Goal: Task Accomplishment & Management: Complete application form

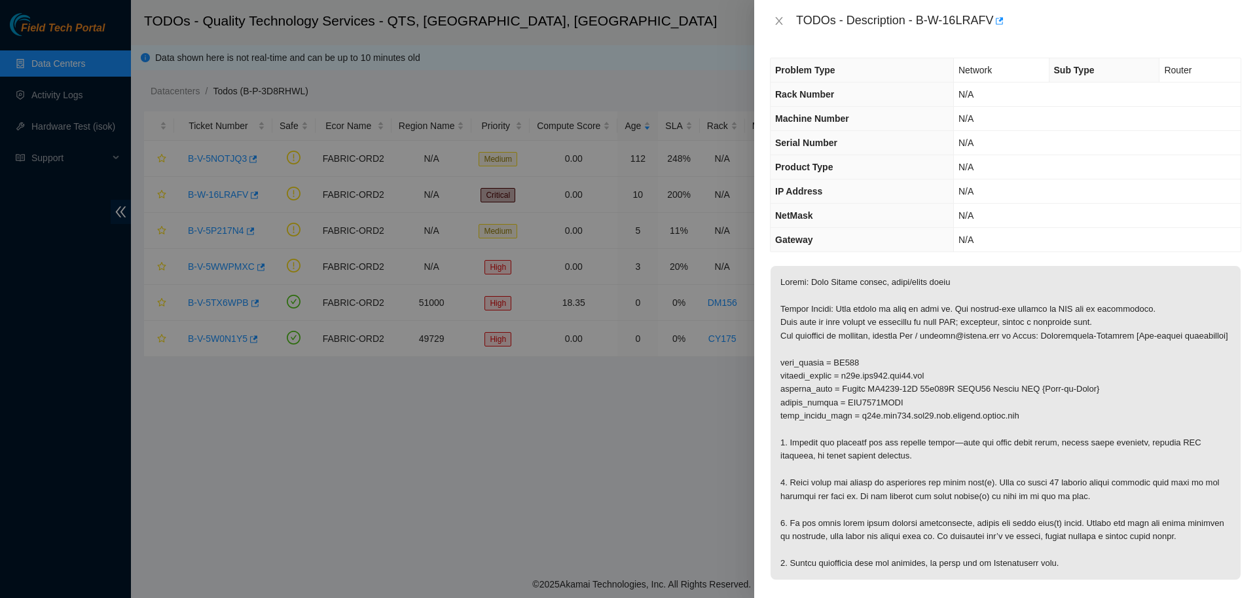
click at [936, 18] on div "TODOs - Description - B-W-16LRAFV" at bounding box center [1018, 20] width 445 height 21
click at [917, 22] on div "TODOs - Description - B-W-16LRAFV" at bounding box center [1018, 20] width 445 height 21
drag, startPoint x: 913, startPoint y: 22, endPoint x: 986, endPoint y: 39, distance: 74.6
click at [986, 39] on div "TODOs - Description - B-W-16LRAFV" at bounding box center [1005, 21] width 503 height 42
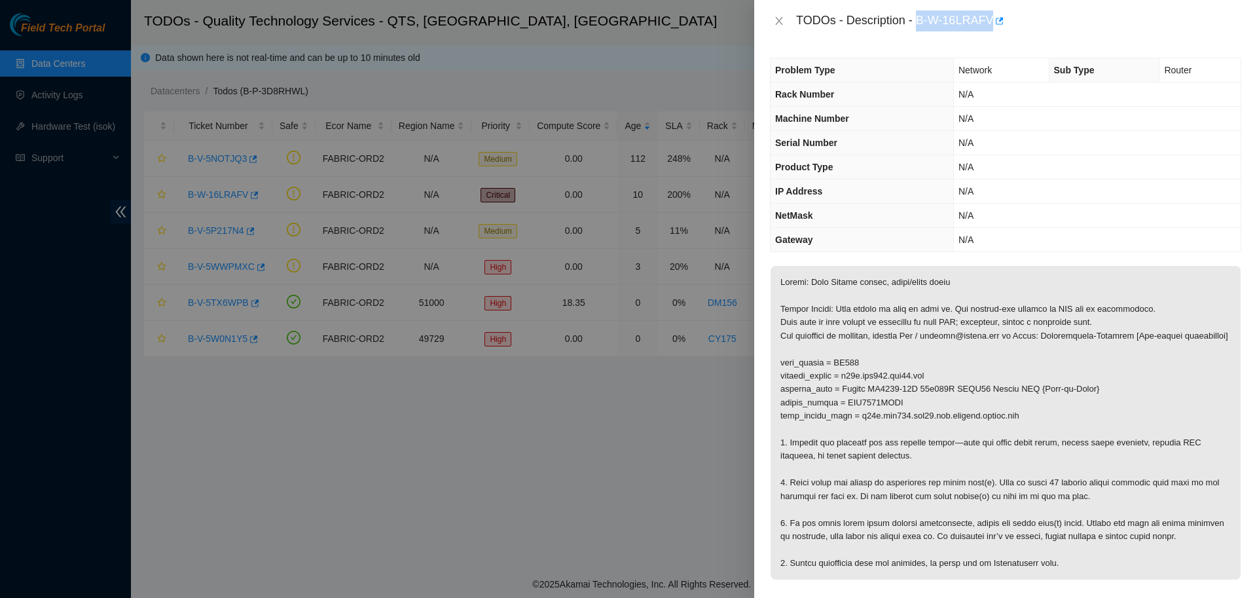
copy div "B-W-16LRAFV"
drag, startPoint x: 856, startPoint y: 389, endPoint x: 937, endPoint y: 390, distance: 81.2
click at [937, 390] on p at bounding box center [1005, 423] width 470 height 314
copy p "r06b.tor115.ord02.fab"
drag, startPoint x: 843, startPoint y: 416, endPoint x: 901, endPoint y: 415, distance: 58.3
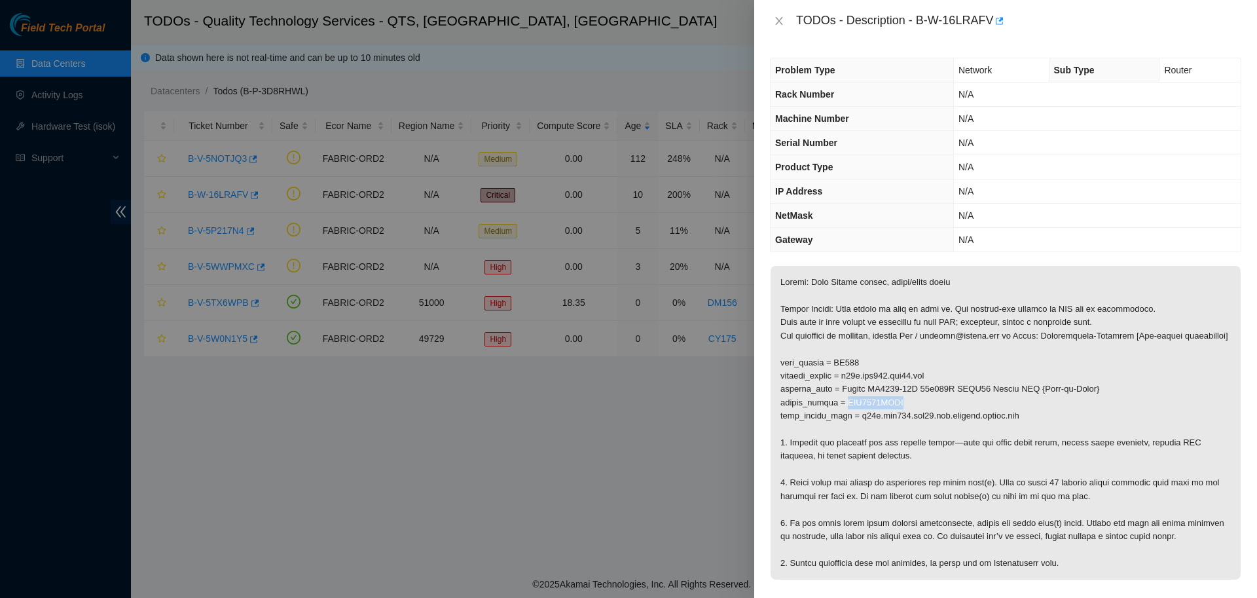
click at [901, 415] on p at bounding box center [1005, 423] width 470 height 314
copy p "AAA2332AAAI"
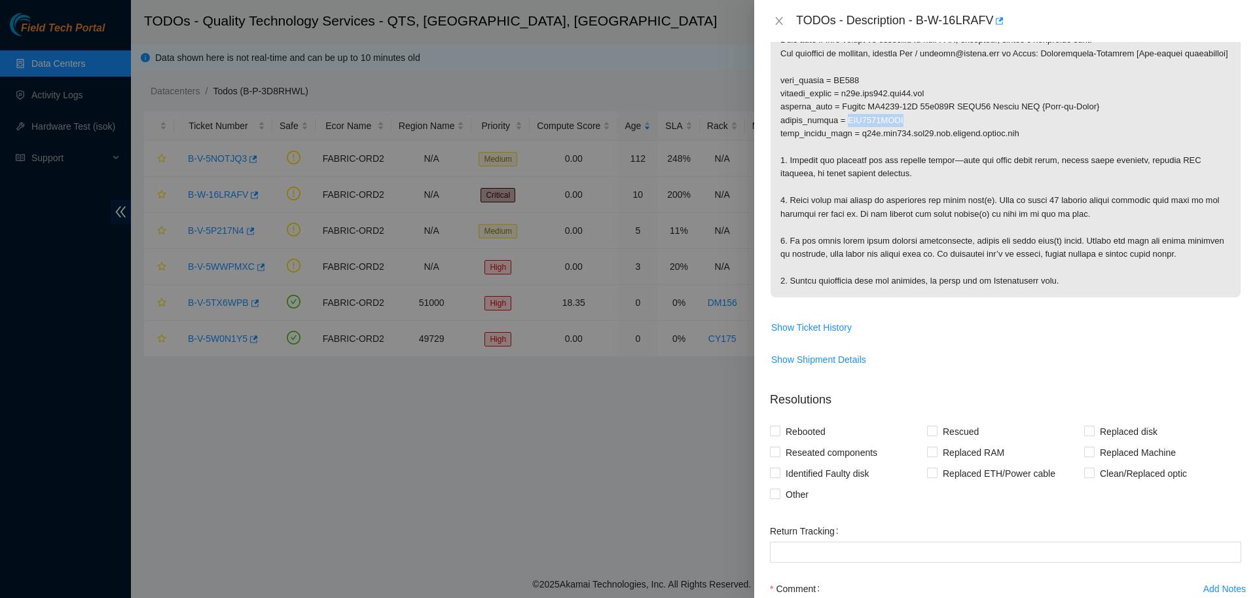
scroll to position [283, 0]
click at [1048, 206] on p at bounding box center [1005, 140] width 470 height 314
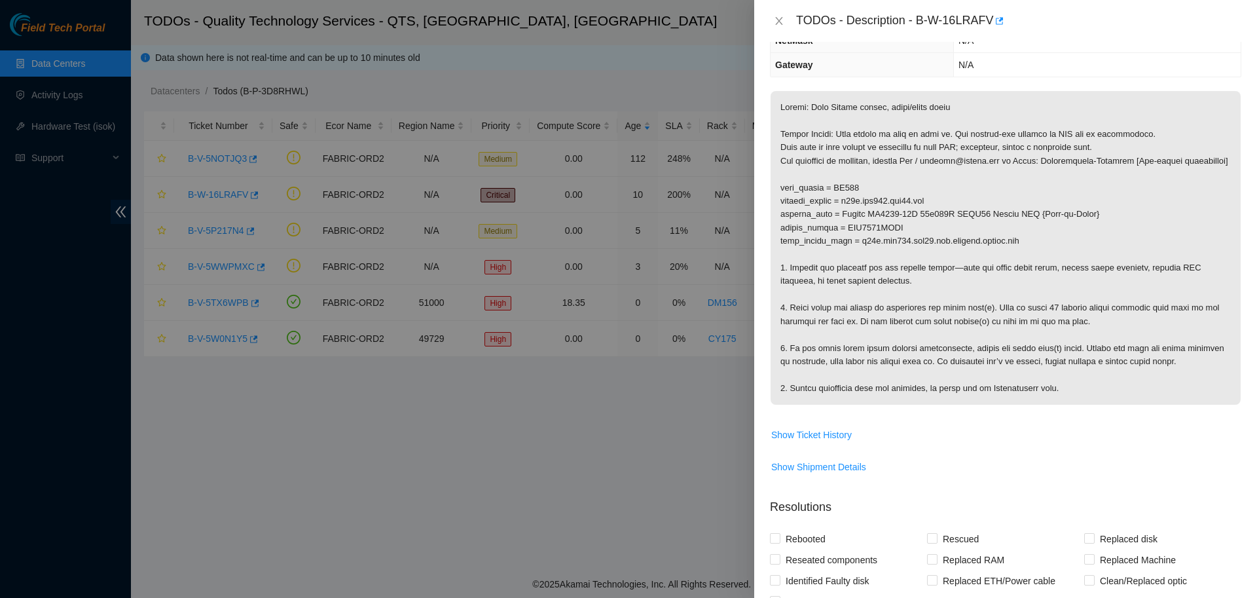
scroll to position [422, 0]
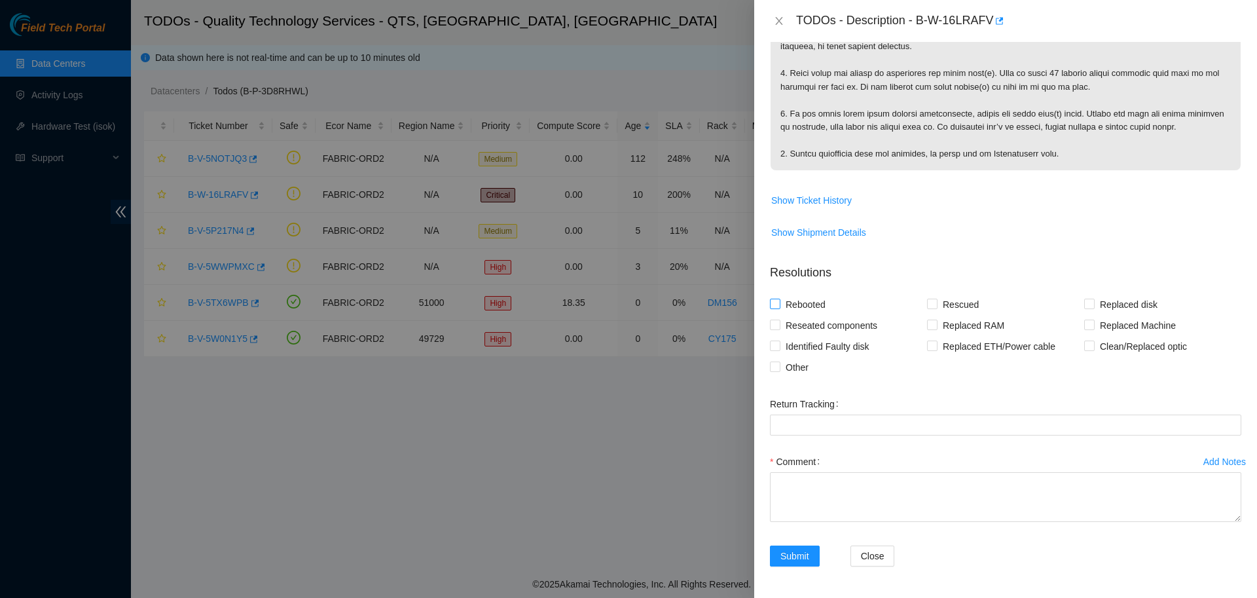
click at [793, 306] on span "Rebooted" at bounding box center [805, 304] width 50 height 21
click at [779, 306] on input "Rebooted" at bounding box center [774, 302] width 9 height 9
checkbox input "true"
click at [825, 325] on span "Reseated components" at bounding box center [831, 325] width 102 height 21
click at [779, 325] on input "Reseated components" at bounding box center [774, 323] width 9 height 9
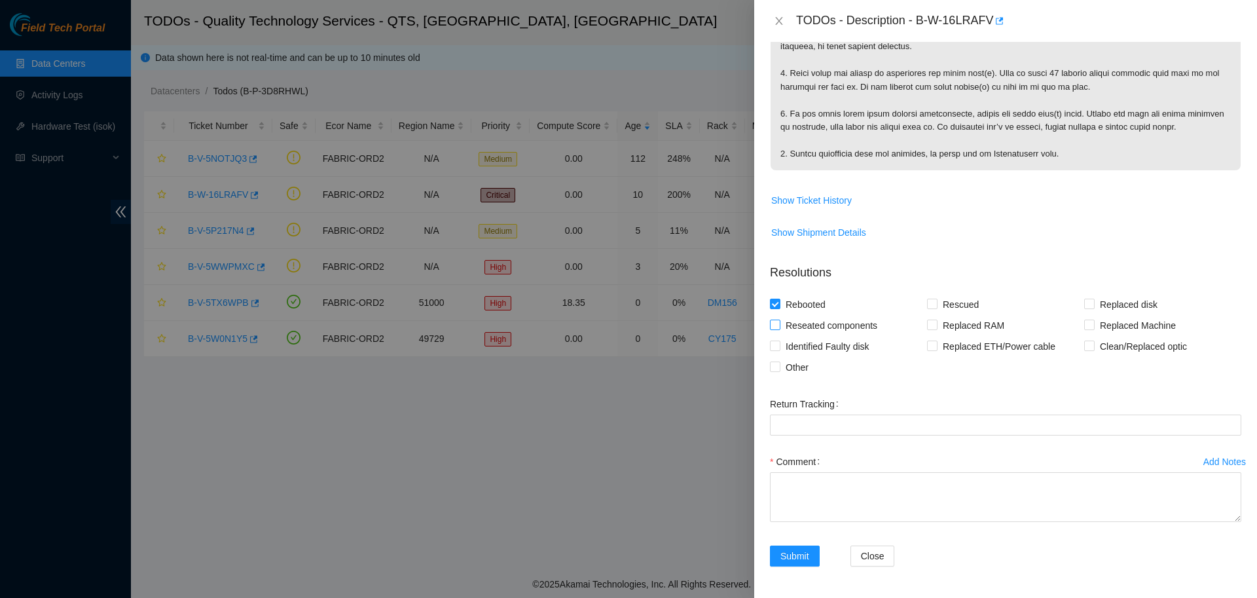
checkbox input "true"
click at [839, 483] on textarea "Comment" at bounding box center [1005, 497] width 471 height 50
paste textarea "B-W-16LRAFV: -Verified switch. -Checked active lights: Port lights are down on …"
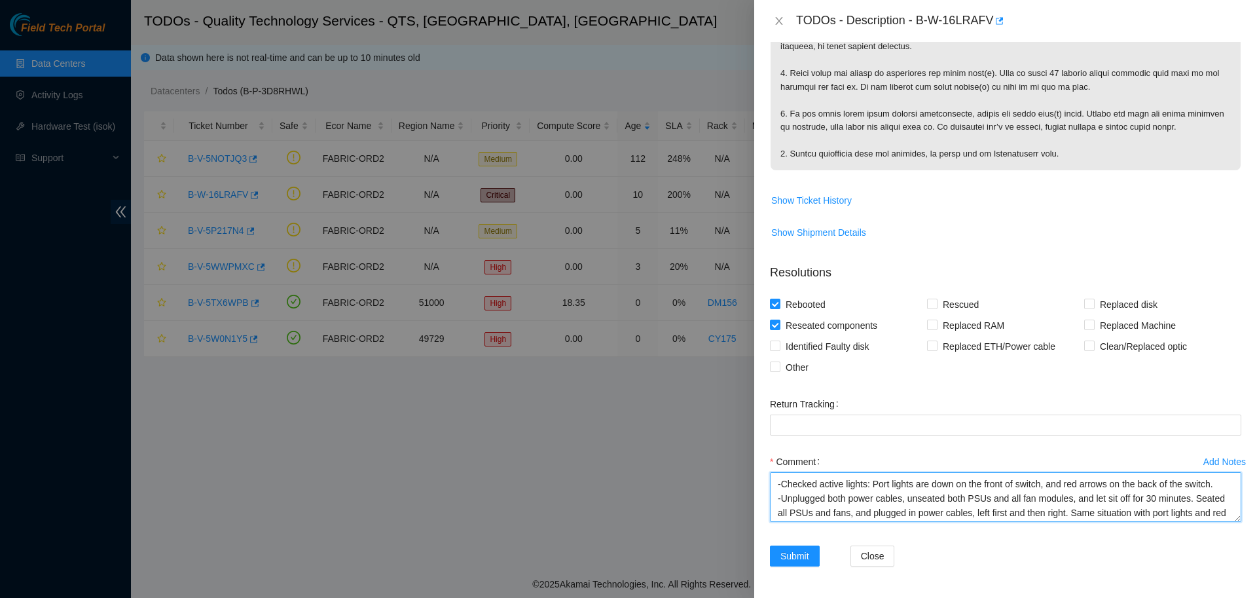
scroll to position [10, 0]
click at [861, 484] on textarea "B-W-16LRAFV: -Verified switch. -Checked active lights: Port lights are down on …" at bounding box center [1005, 497] width 471 height 50
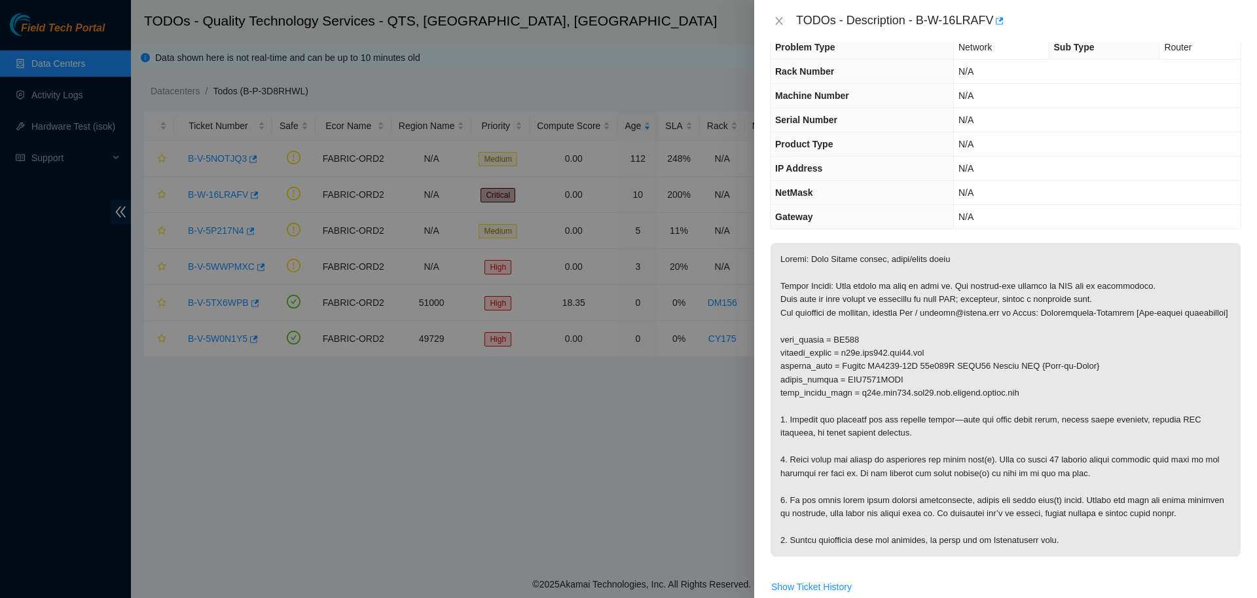
scroll to position [422, 0]
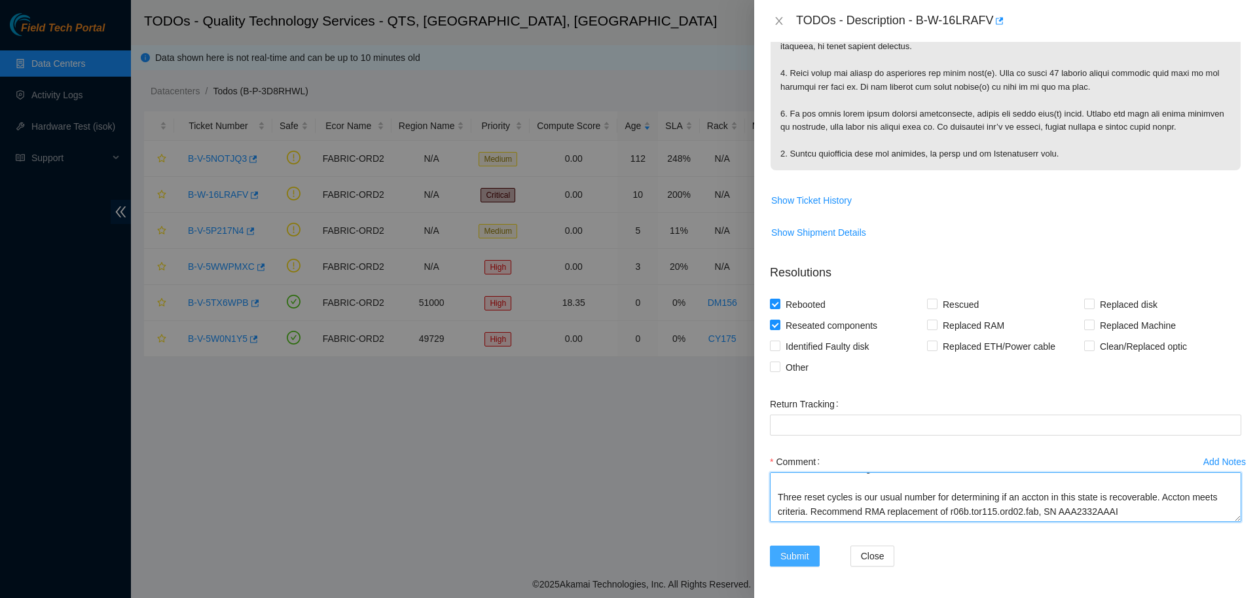
type textarea "B-W-16LRAFV: -Verified switch. -Checked active lights: Port lights are down on …"
click at [799, 559] on span "Submit" at bounding box center [794, 556] width 29 height 14
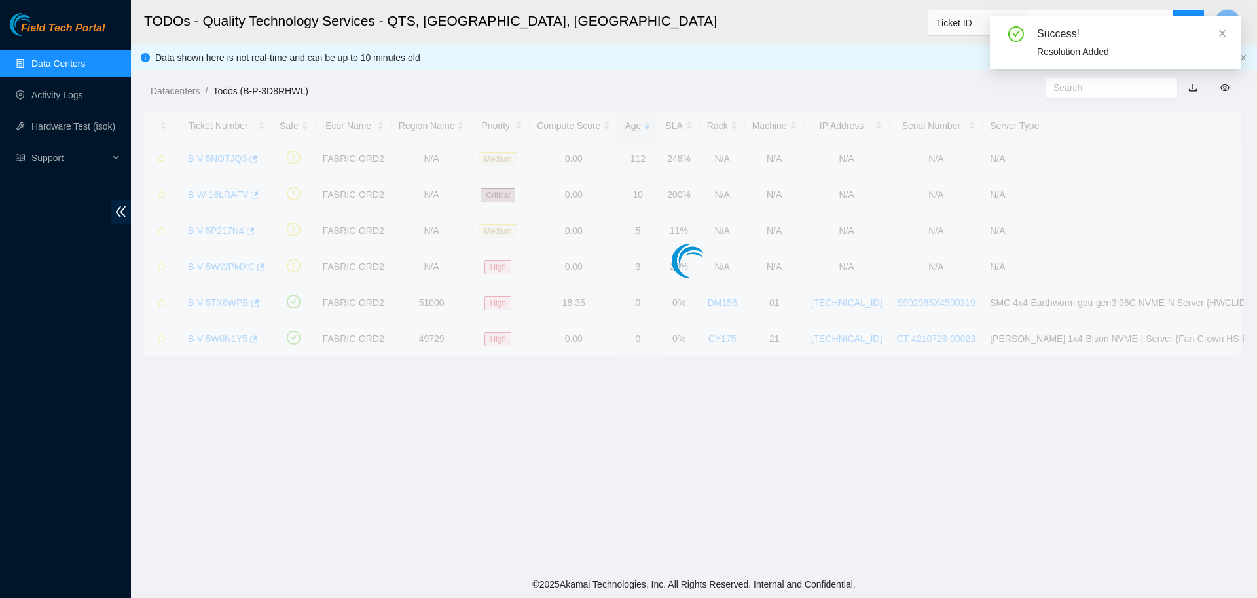
scroll to position [120, 0]
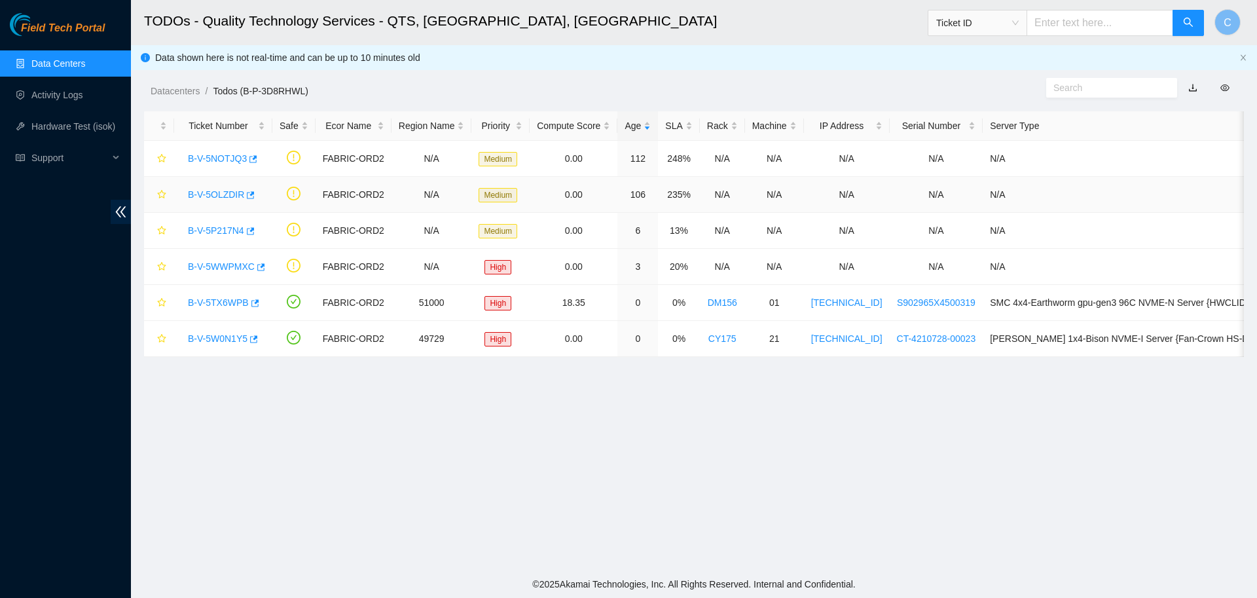
click at [224, 190] on link "B-V-5OLZDIR" at bounding box center [216, 194] width 56 height 10
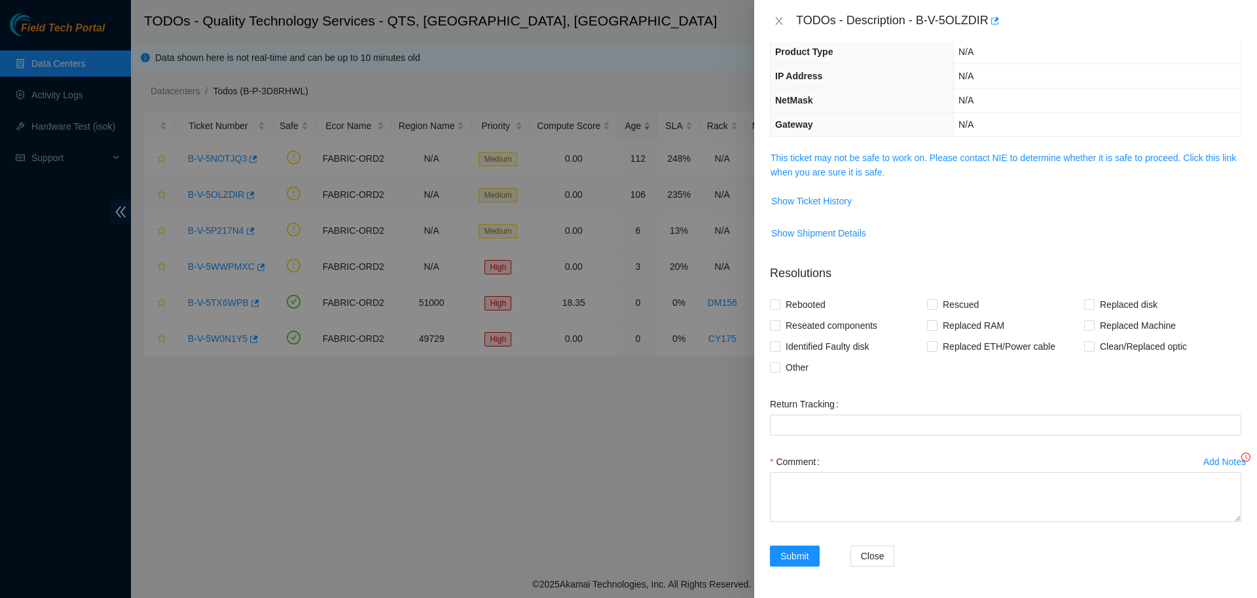
scroll to position [91, 0]
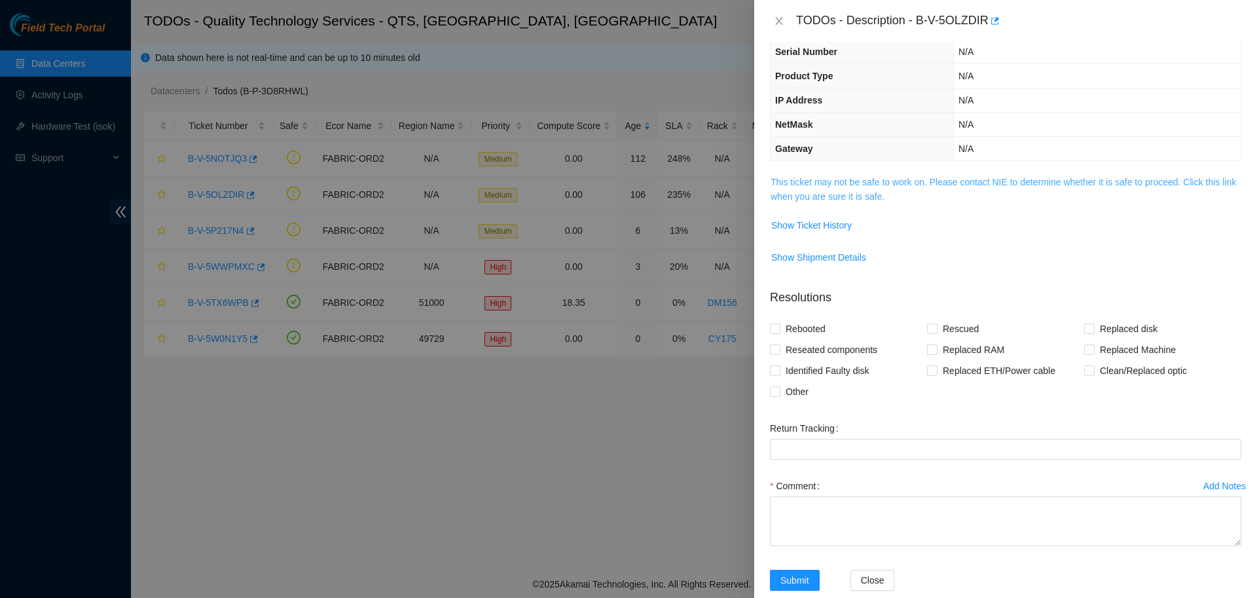
click at [806, 179] on link "This ticket may not be safe to work on. Please contact NIE to determine whether…" at bounding box center [1002, 189] width 465 height 25
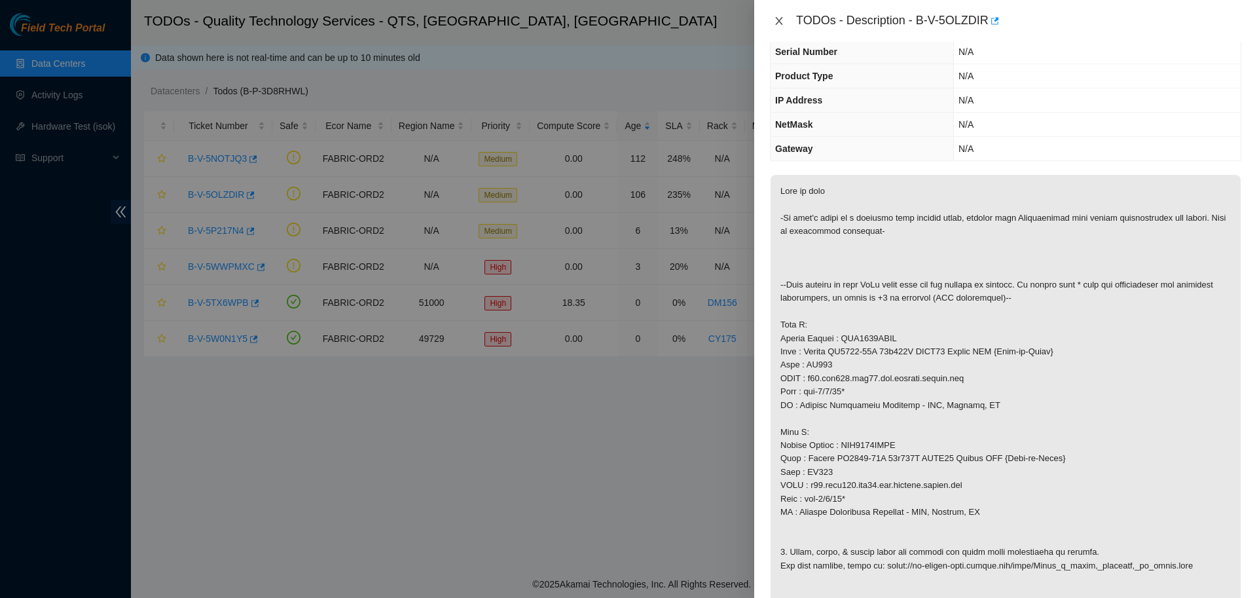
click at [779, 21] on icon "close" at bounding box center [779, 21] width 10 height 10
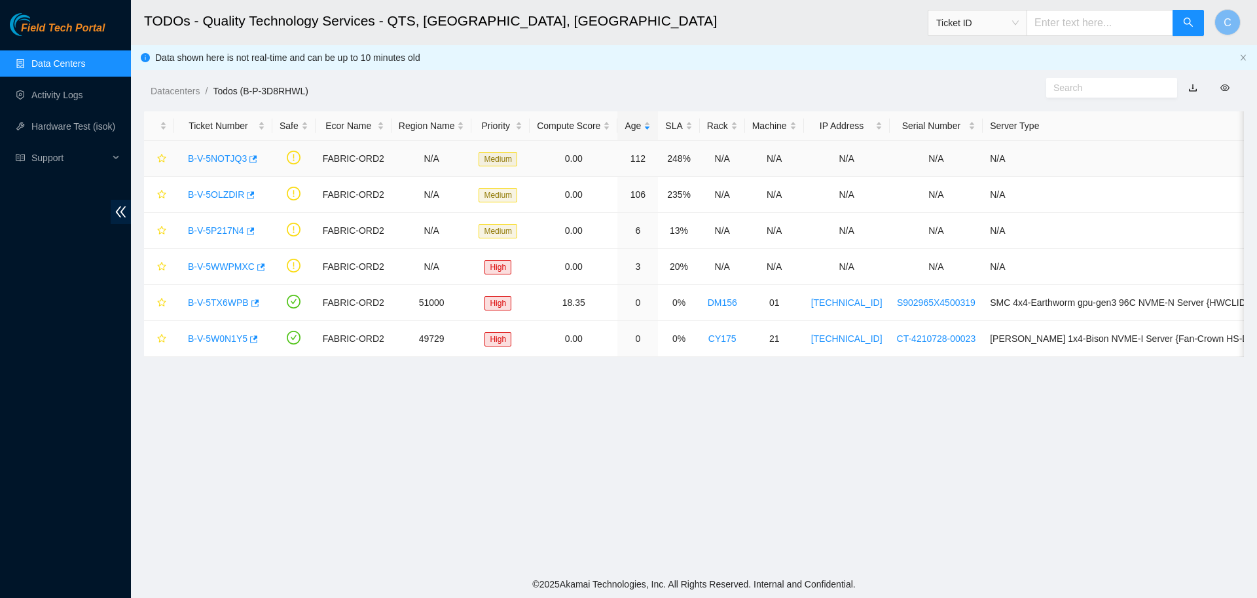
scroll to position [120, 0]
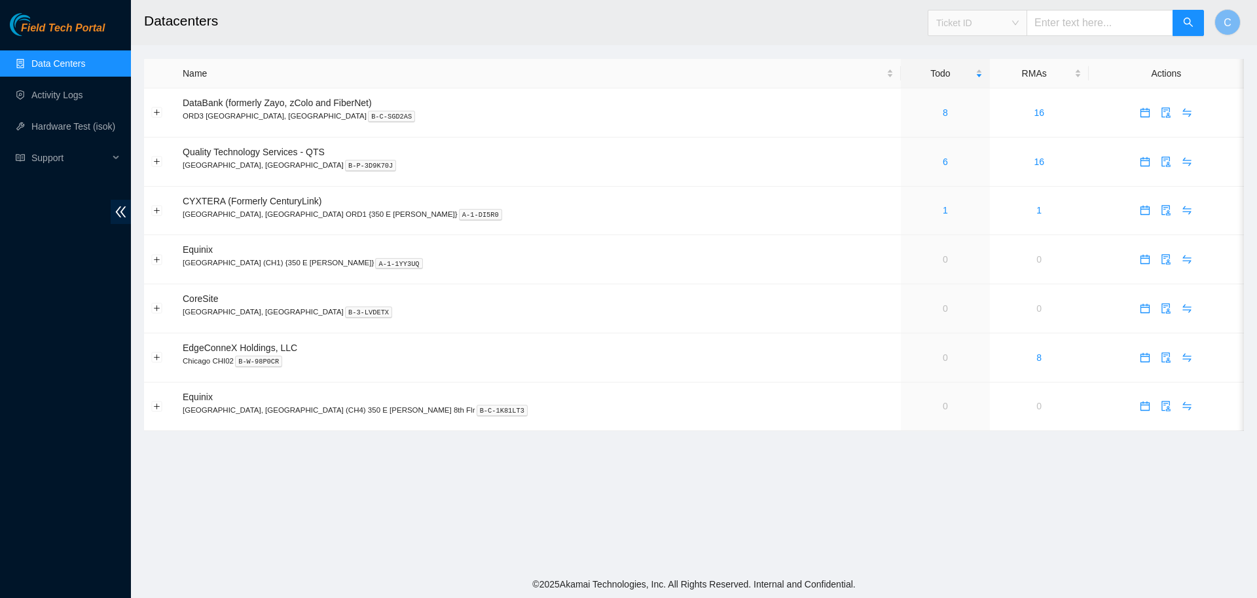
click at [995, 22] on span "Ticket ID" at bounding box center [977, 23] width 82 height 20
click at [72, 122] on link "Hardware Test (isok)" at bounding box center [73, 126] width 84 height 10
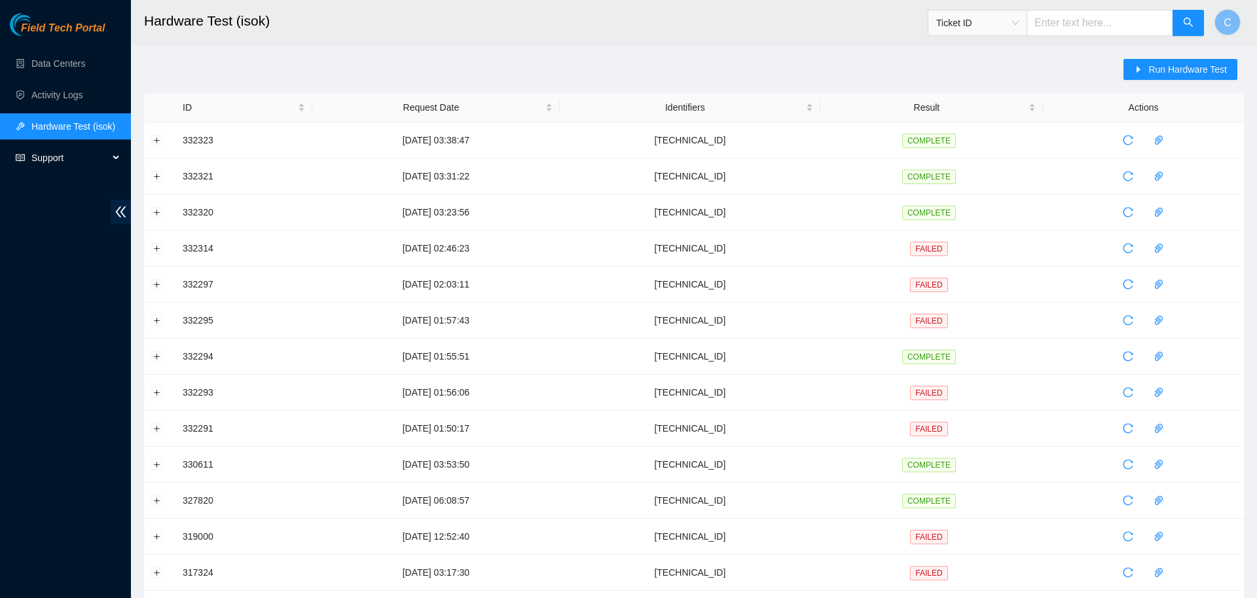
click at [63, 154] on span "Support" at bounding box center [69, 158] width 77 height 26
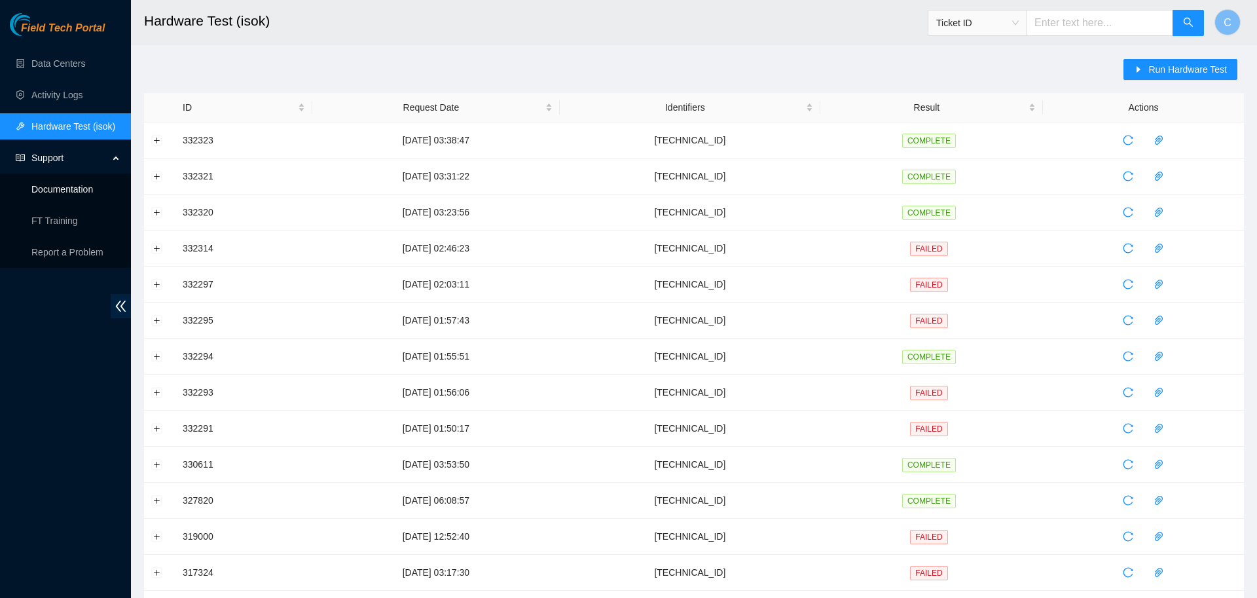
click at [76, 194] on link "Documentation" at bounding box center [62, 189] width 62 height 10
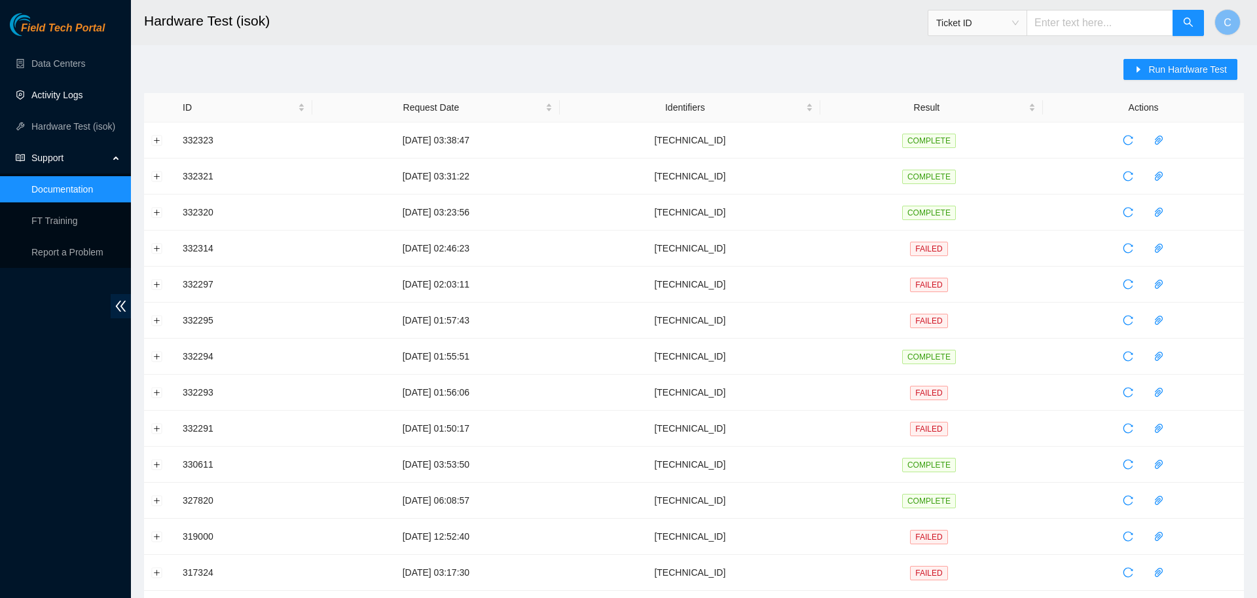
click at [63, 90] on link "Activity Logs" at bounding box center [57, 95] width 52 height 10
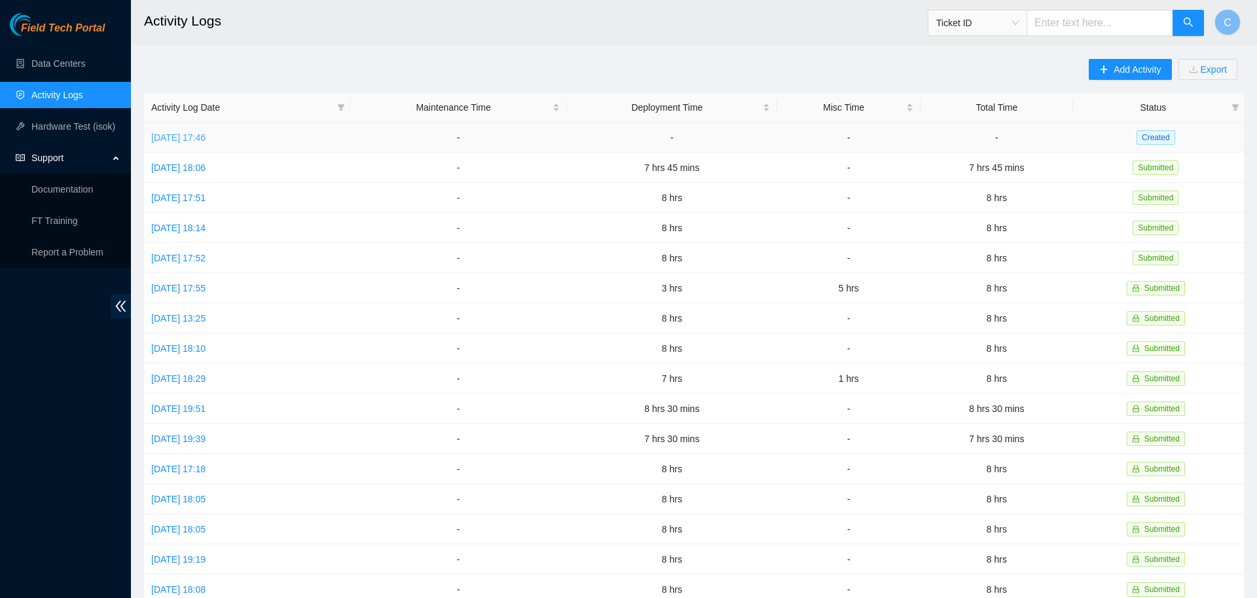
click at [206, 139] on link "Thu, 02 Oct 2025 17:46" at bounding box center [178, 137] width 54 height 10
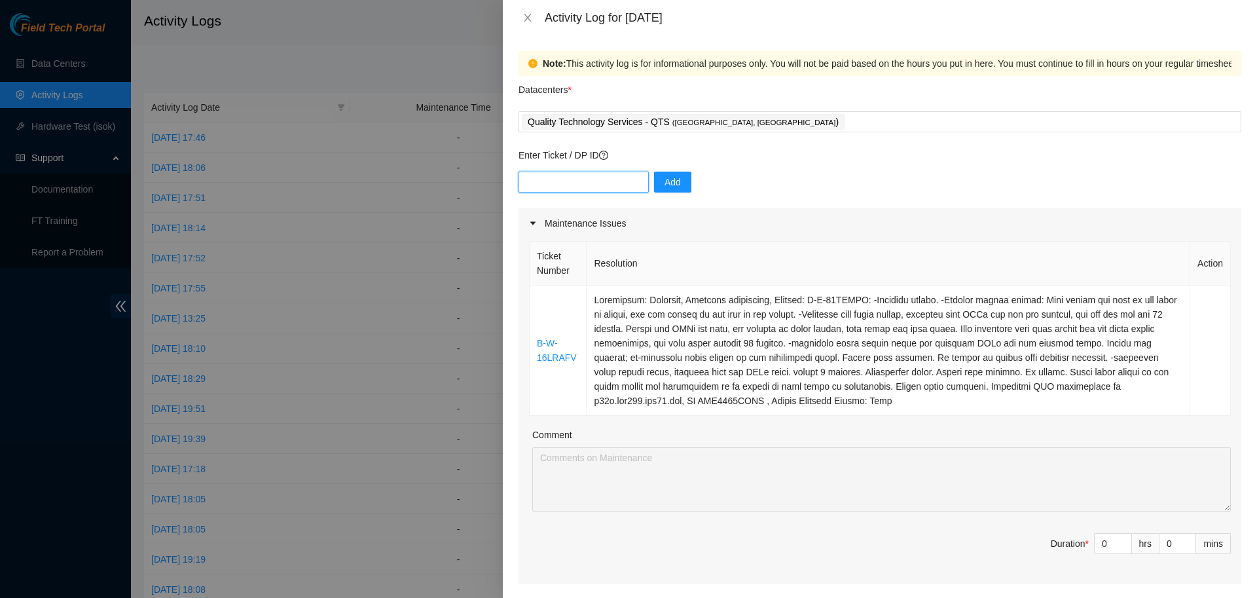
click at [578, 171] on input "text" at bounding box center [583, 181] width 130 height 21
type input "B-V-5NOTJQ3"
click at [666, 185] on span "Add" at bounding box center [672, 182] width 16 height 14
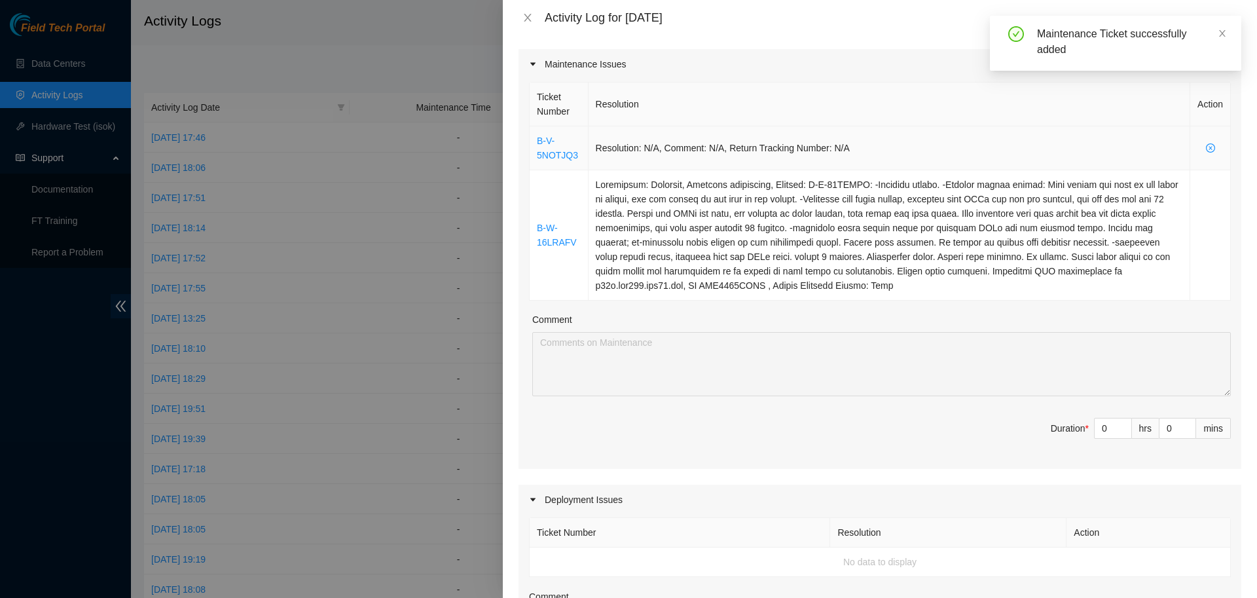
scroll to position [160, 0]
drag, startPoint x: 586, startPoint y: 151, endPoint x: 529, endPoint y: 140, distance: 58.7
click at [529, 140] on div "Ticket Number Resolution Action B-V-5NOTJQ3 Resolution: N/A, Comment: N/A, Retu…" at bounding box center [880, 190] width 702 height 219
copy link "B-V-5NOTJQ3"
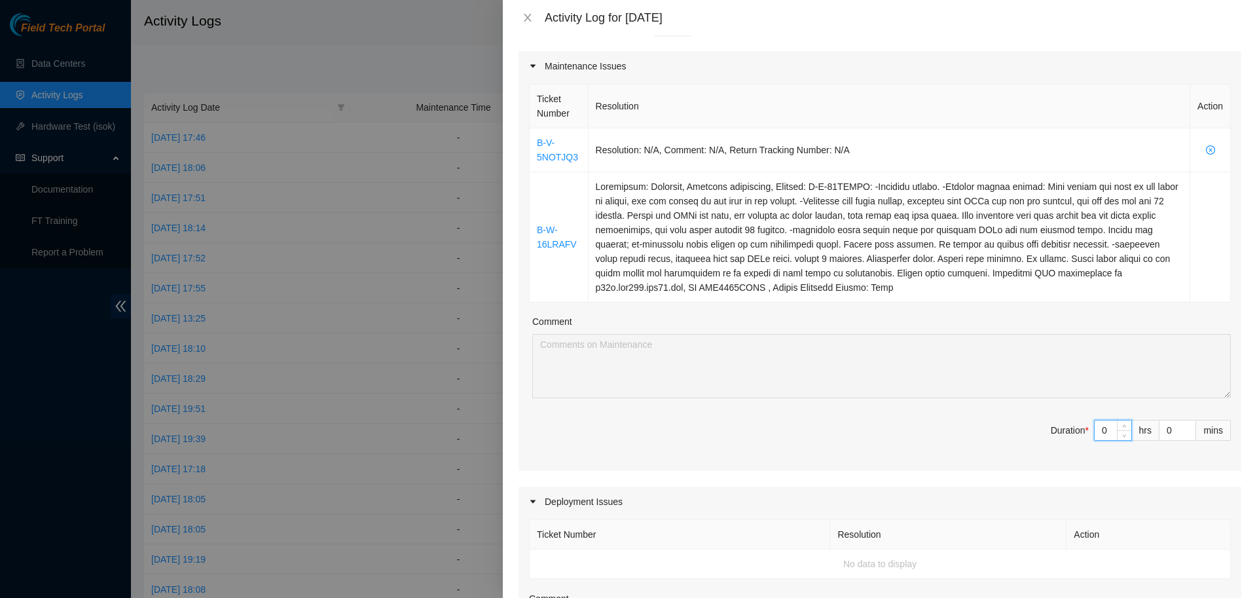
drag, startPoint x: 1109, startPoint y: 426, endPoint x: 1056, endPoint y: 414, distance: 54.3
click at [1094, 420] on input "0" at bounding box center [1112, 430] width 37 height 20
type input "2"
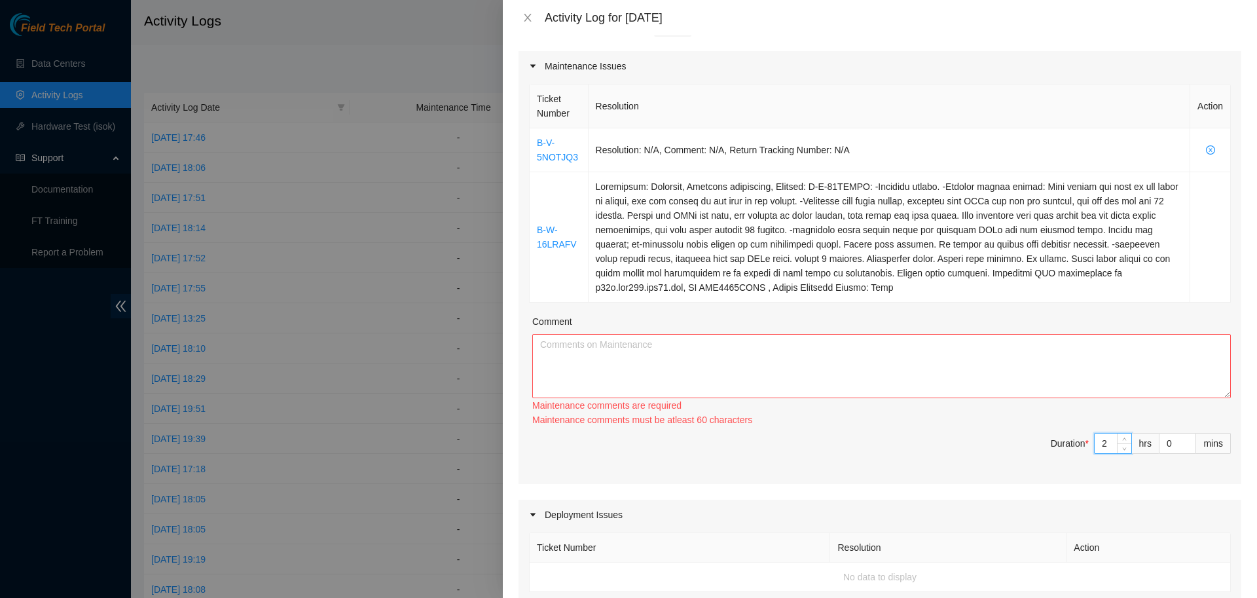
type input "2"
type input "3"
type input "30"
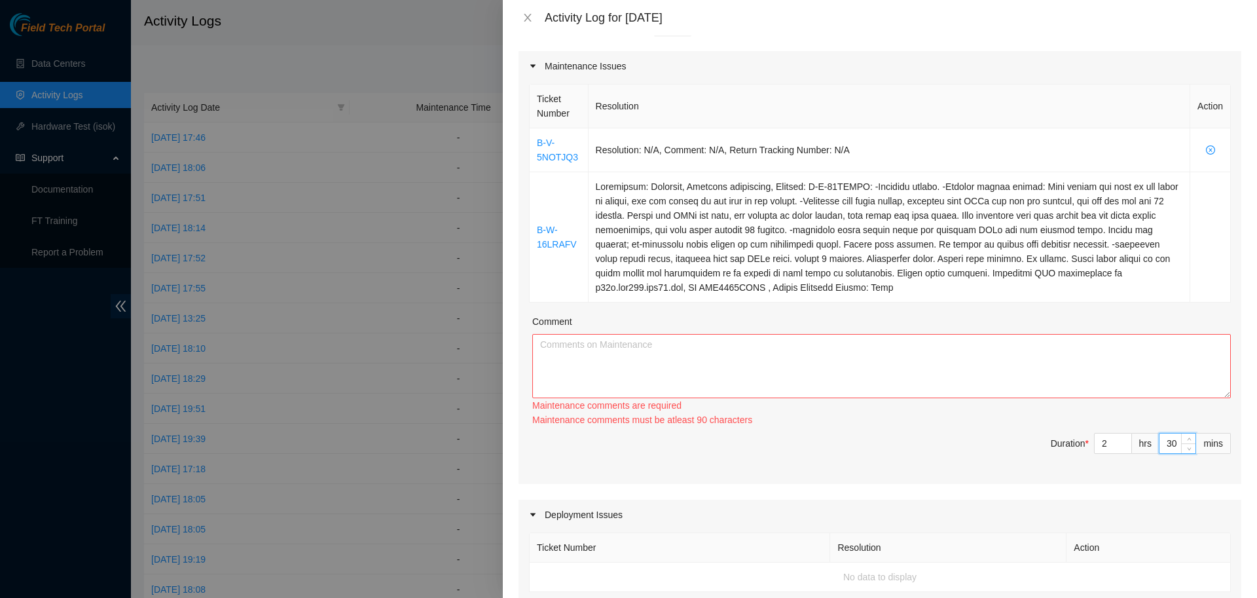
type input "30"
click at [821, 383] on textarea "Comment" at bounding box center [881, 366] width 698 height 64
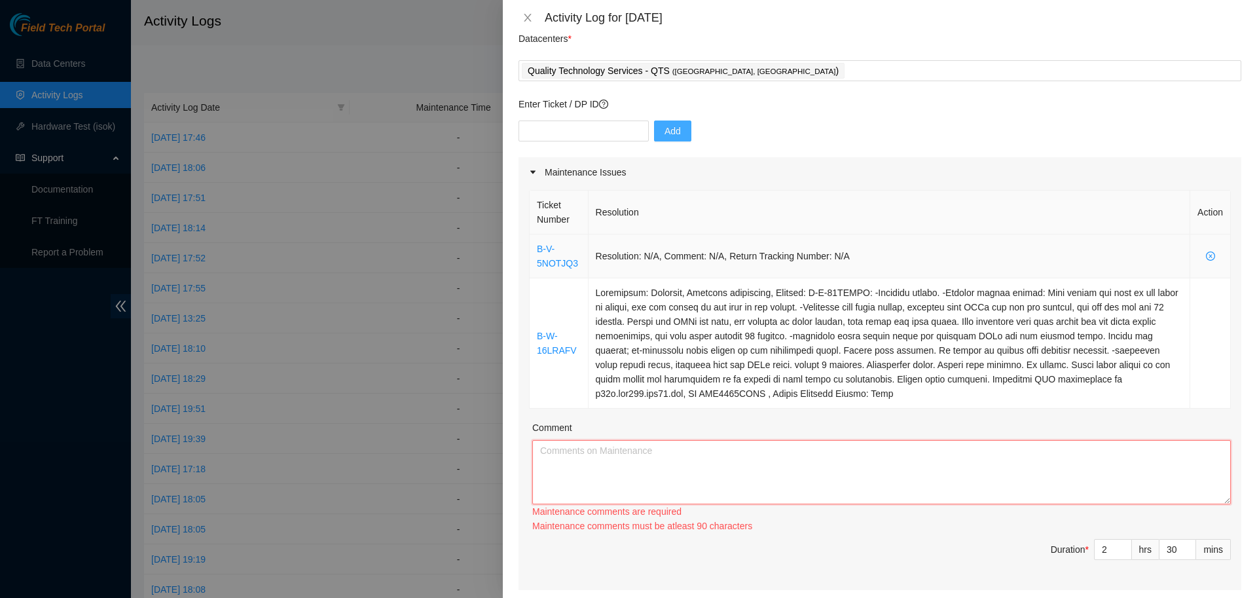
scroll to position [50, 0]
click at [608, 126] on input "text" at bounding box center [583, 131] width 130 height 21
paste input "DP81241"
type input "DP81241"
click at [654, 134] on button "Add" at bounding box center [672, 131] width 37 height 21
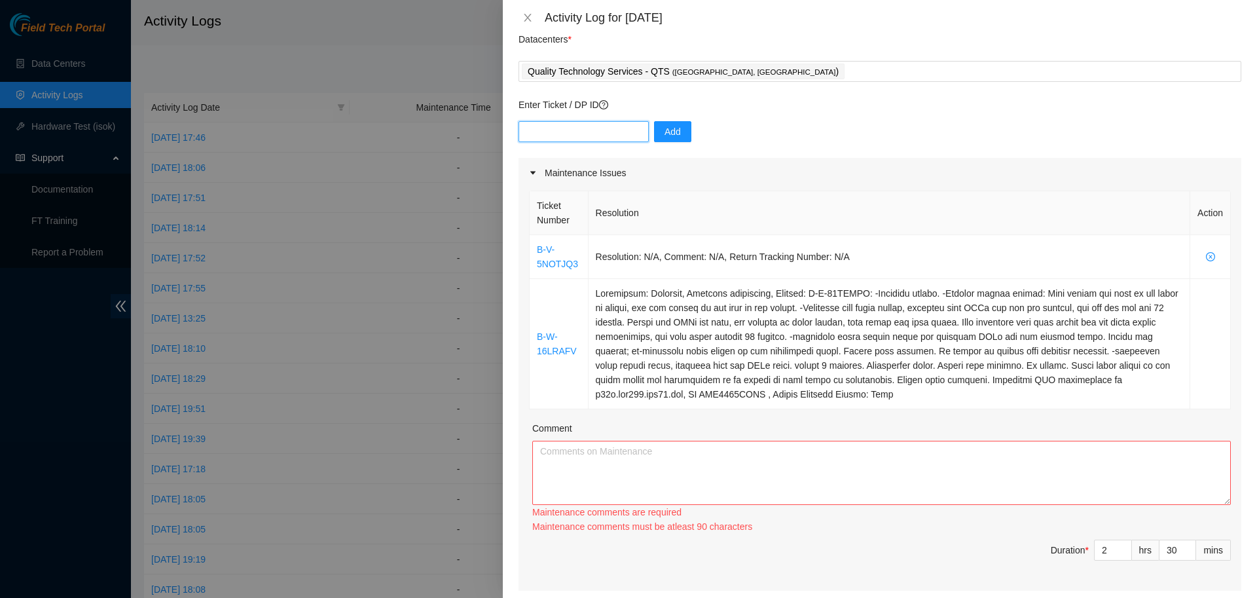
click at [594, 135] on input "text" at bounding box center [583, 131] width 130 height 21
paste input "DP81239"
type input "DP81239"
click at [654, 126] on button "Add" at bounding box center [672, 131] width 37 height 21
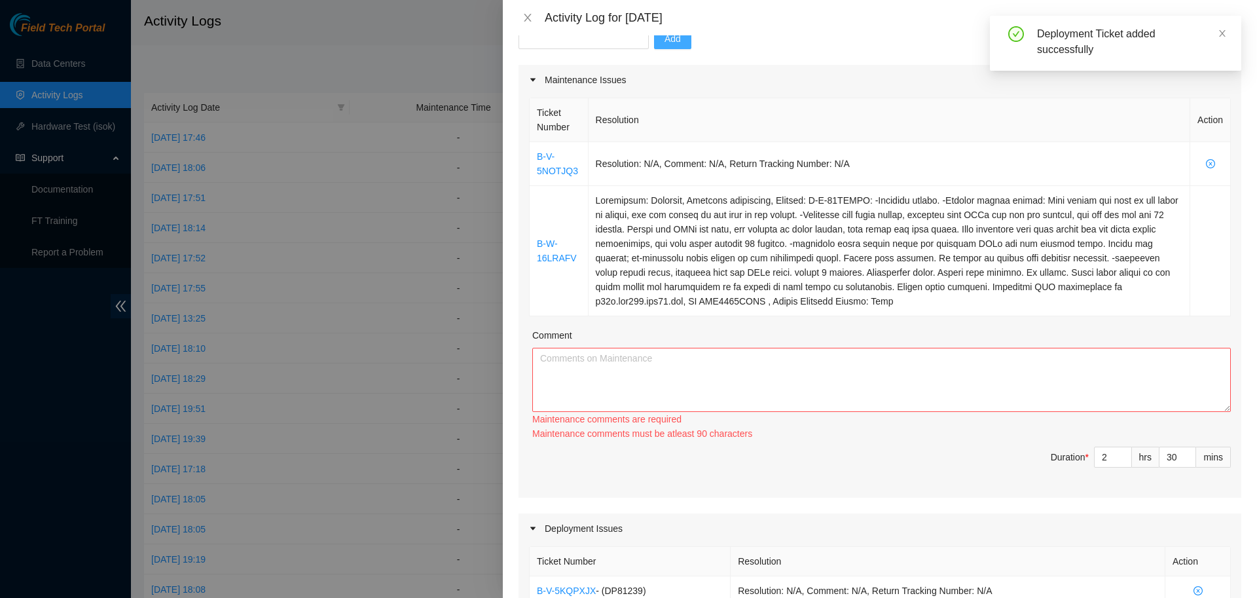
scroll to position [141, 0]
drag, startPoint x: 524, startPoint y: 243, endPoint x: 586, endPoint y: 272, distance: 67.9
click at [586, 272] on div "Ticket Number Resolution Action B-V-5NOTJQ3 Resolution: N/A, Comment: N/A, Retu…" at bounding box center [879, 299] width 723 height 403
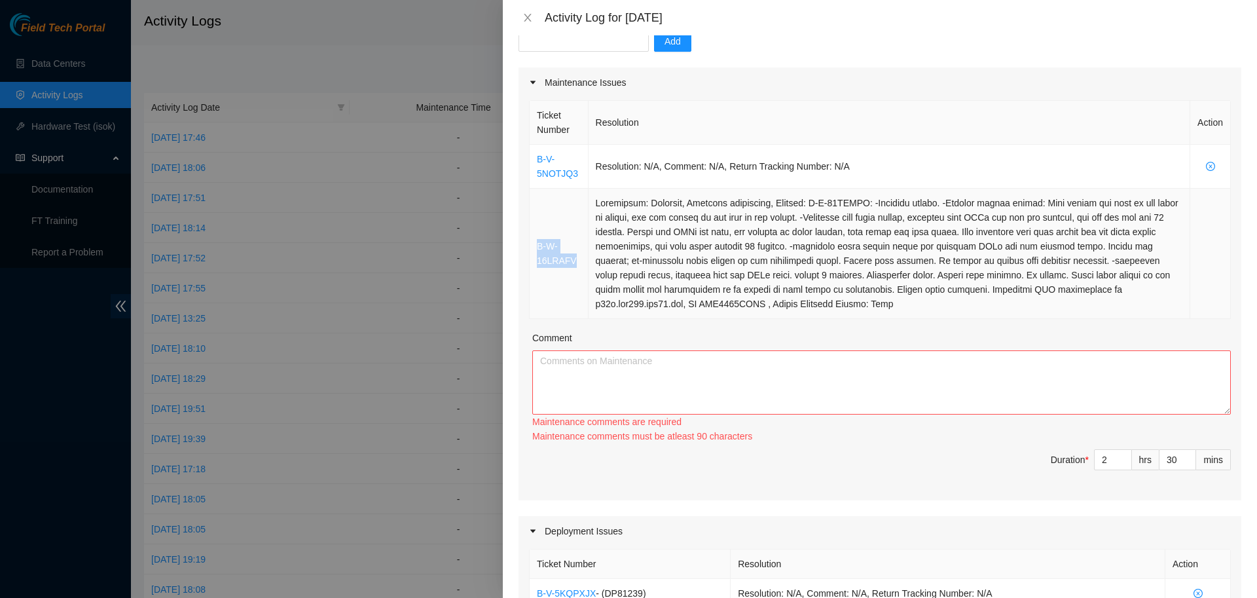
copy link "B-W-16LRAFV"
click at [584, 358] on textarea "Comment" at bounding box center [881, 382] width 698 height 64
paste textarea "B-W-16LRAFV"
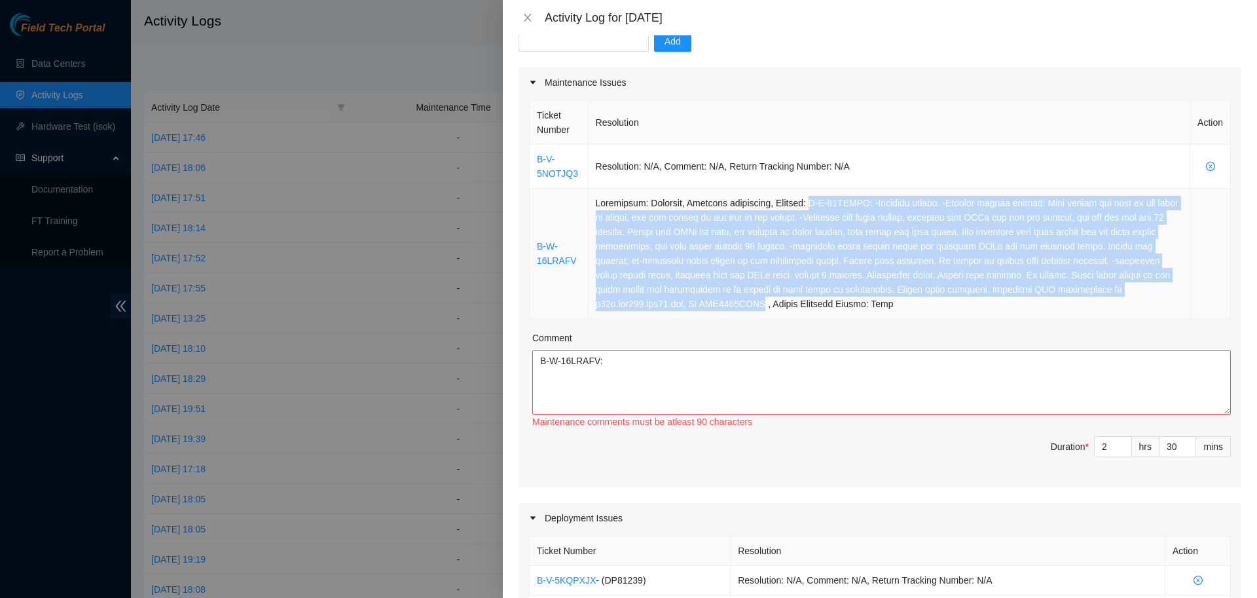
drag, startPoint x: 832, startPoint y: 204, endPoint x: 766, endPoint y: 309, distance: 123.9
click at [766, 309] on td at bounding box center [889, 254] width 602 height 130
copy td "B-W-16LRAFV: -Verified switch. -Checked active lights: Port lights are down on …"
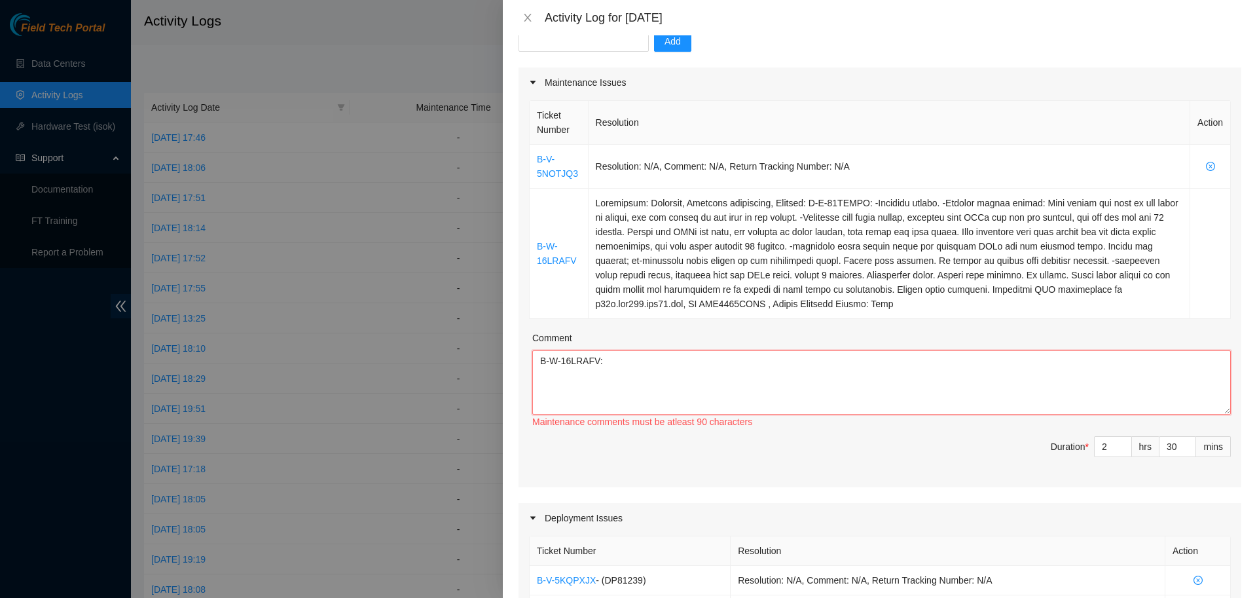
paste textarea "B-W-16LRAFV: -Verified switch. -Checked active lights: Port lights are down on …"
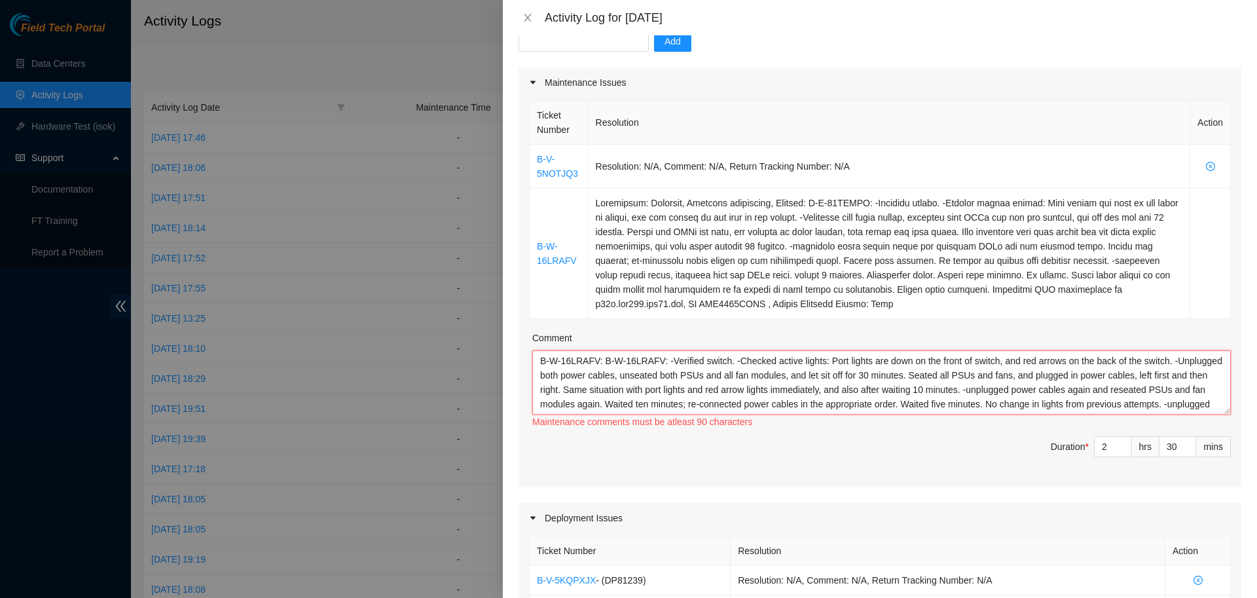
scroll to position [26, 0]
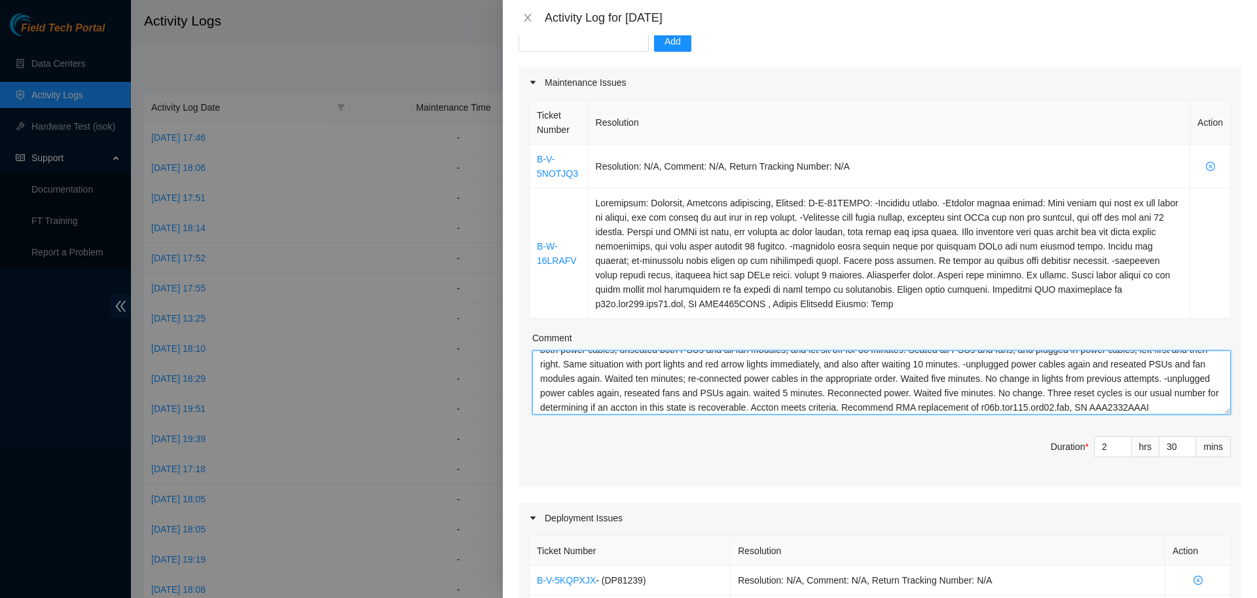
click at [674, 395] on textarea "B-W-16LRAFV: B-W-16LRAFV: -Verified switch. -Checked active lights: Port lights…" at bounding box center [881, 382] width 698 height 64
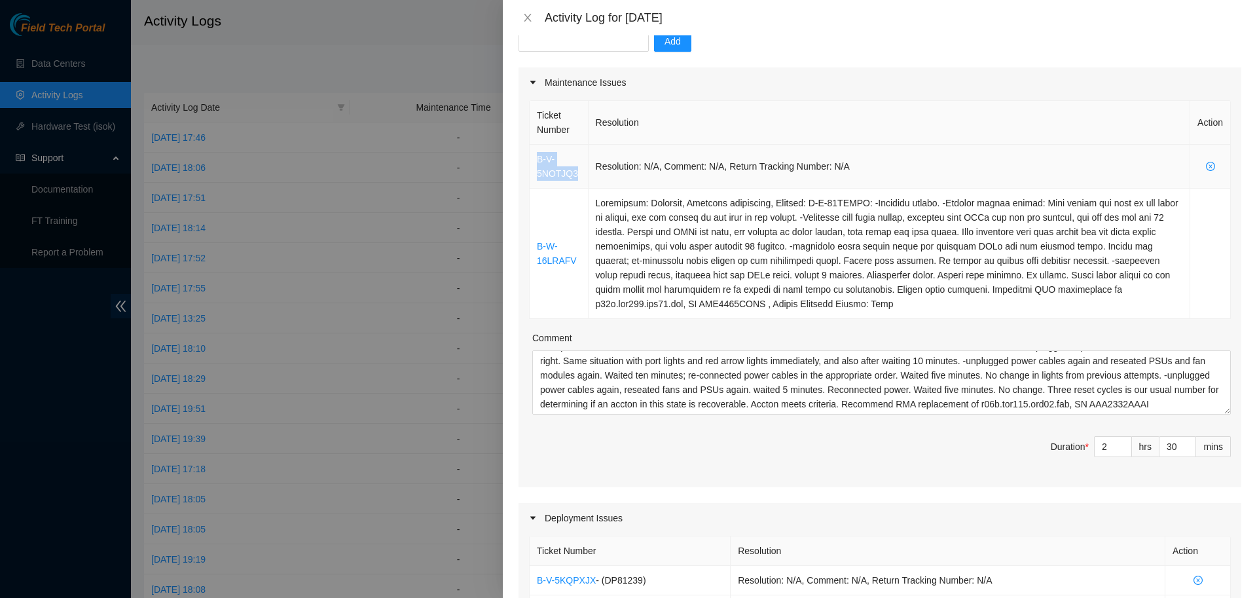
drag, startPoint x: 586, startPoint y: 170, endPoint x: 532, endPoint y: 163, distance: 55.4
click at [532, 163] on td "B-V-5NOTJQ3" at bounding box center [559, 167] width 59 height 44
copy link "B-V-5NOTJQ3"
click at [592, 378] on textarea "B-W-16LRAFV: B-W-16LRAFV: -Verified switch. -Checked active lights: Port lights…" at bounding box center [881, 382] width 698 height 64
paste textarea "B-V-5NOTJQ3"
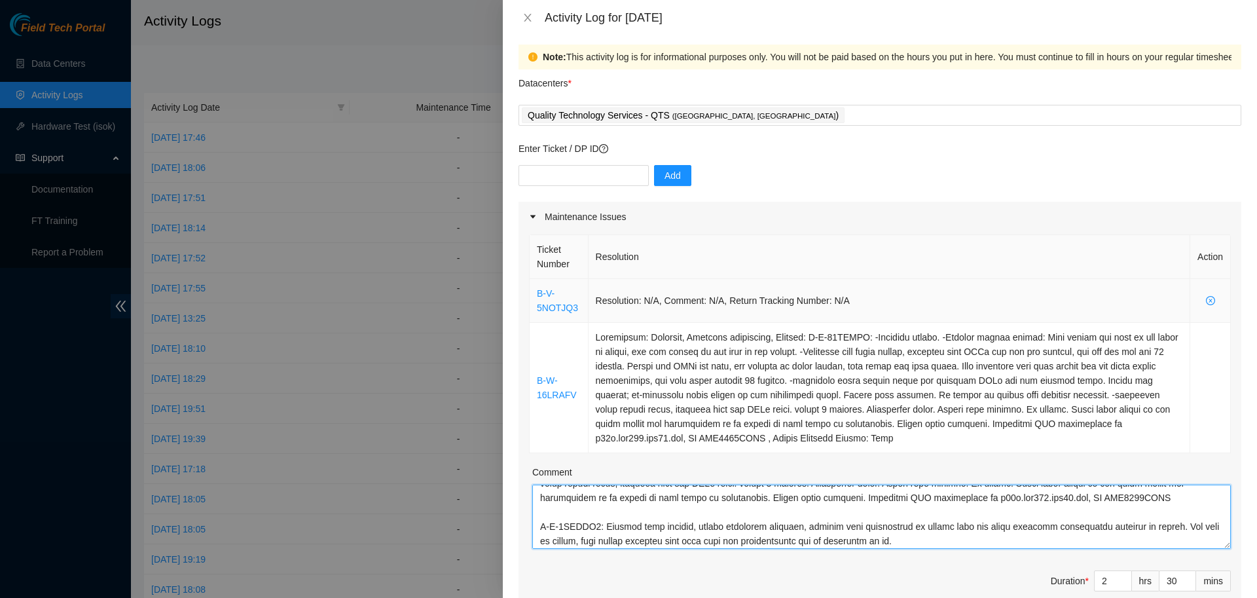
scroll to position [0, 0]
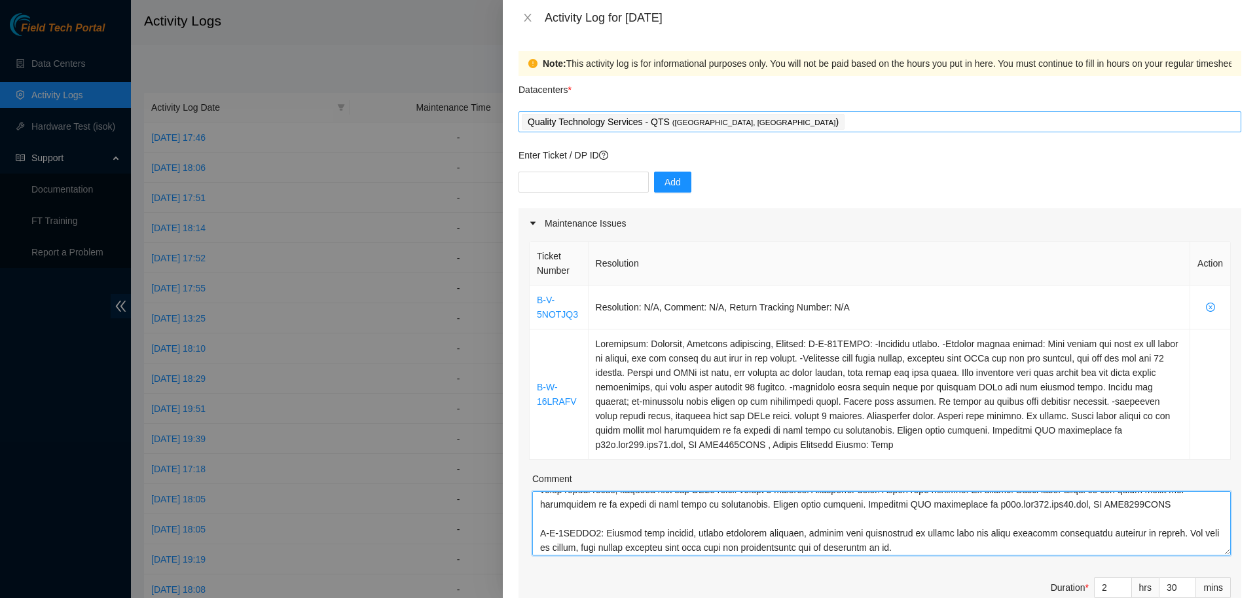
click at [754, 125] on div "Quality Technology Services - QTS ( Chicago, IL )" at bounding box center [880, 122] width 716 height 18
type textarea "B-W-16LRAFV: B-W-16LRAFV: -Verified switch. -Checked active lights: Port lights…"
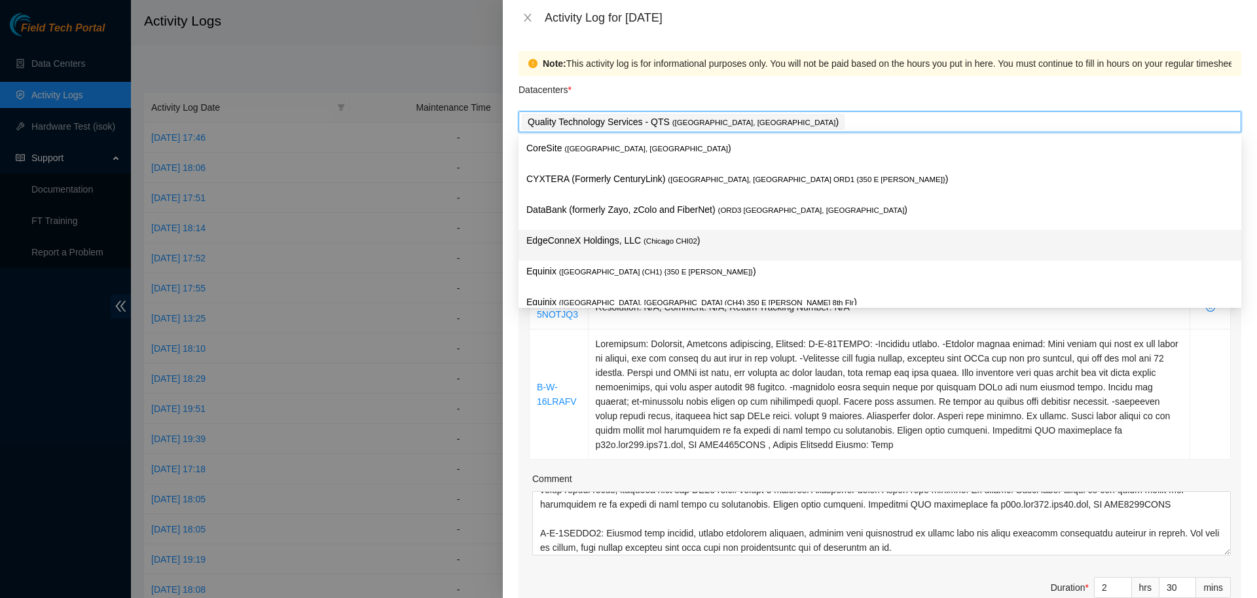
click at [645, 242] on span "( Chicago CHI02" at bounding box center [670, 241] width 54 height 8
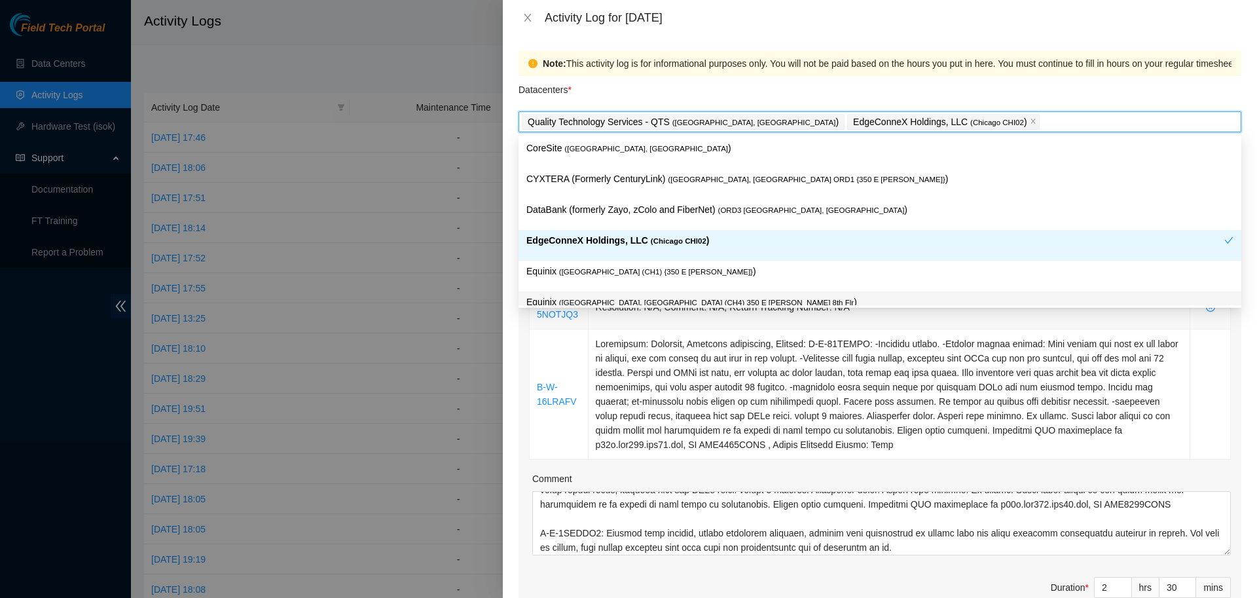
click at [832, 325] on td "Resolution: N/A, Comment: N/A, Return Tracking Number: N/A" at bounding box center [889, 307] width 602 height 44
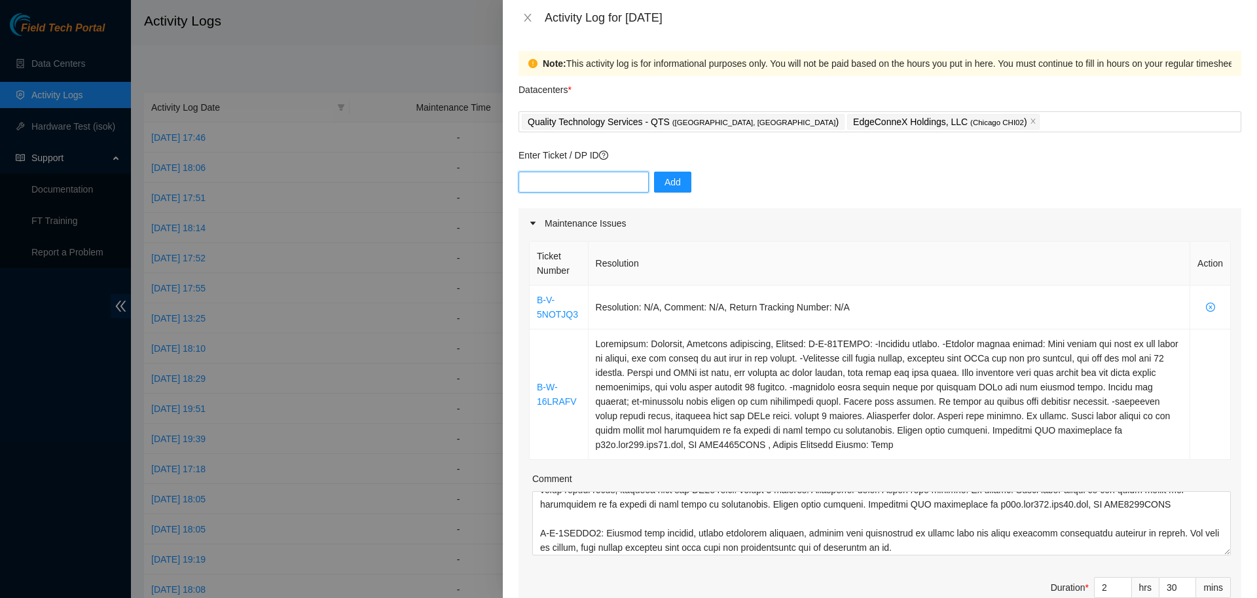
click at [615, 174] on input "text" at bounding box center [583, 181] width 130 height 21
type input "DP69533"
click at [664, 182] on span "Add" at bounding box center [672, 182] width 16 height 14
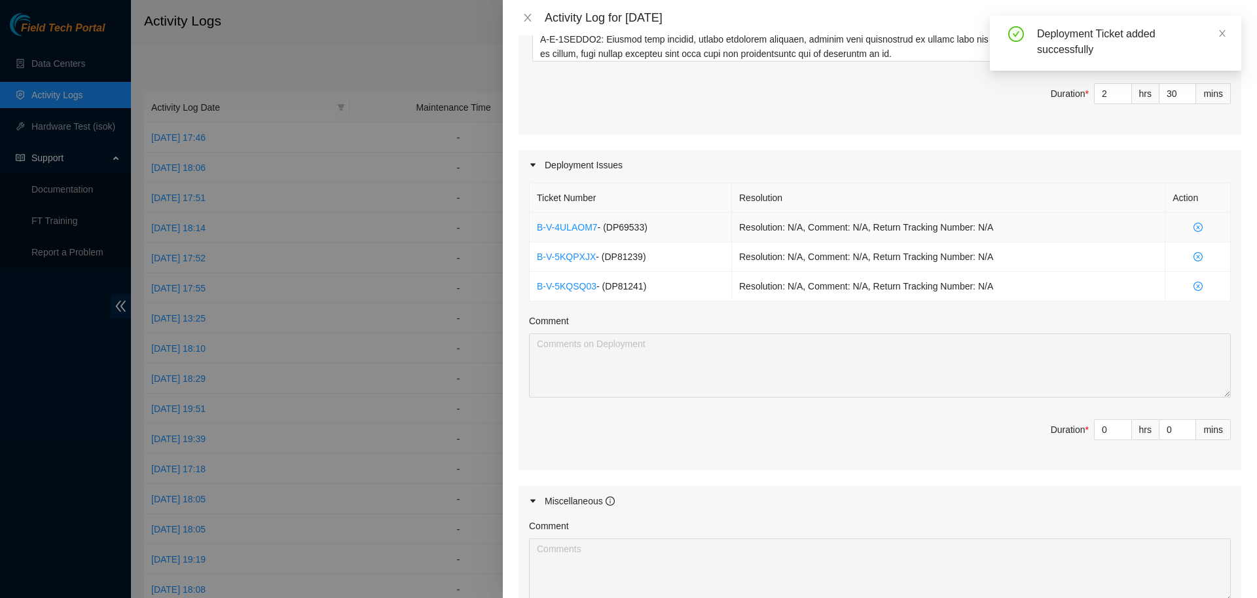
scroll to position [494, 0]
drag, startPoint x: 656, startPoint y: 225, endPoint x: 514, endPoint y: 238, distance: 142.6
click at [518, 238] on div "Deployment Issues Ticket Number Resolution Action B-V-4ULAOM7 - ( DP69533 ) Res…" at bounding box center [879, 308] width 723 height 319
copy td "B-V-4ULAOM7 - ( DP69533 )"
click at [1105, 479] on div "Maintenance Issues Ticket Number Resolution Action B-V-5NOTJQ3 Resolution: N/A,…" at bounding box center [879, 191] width 723 height 954
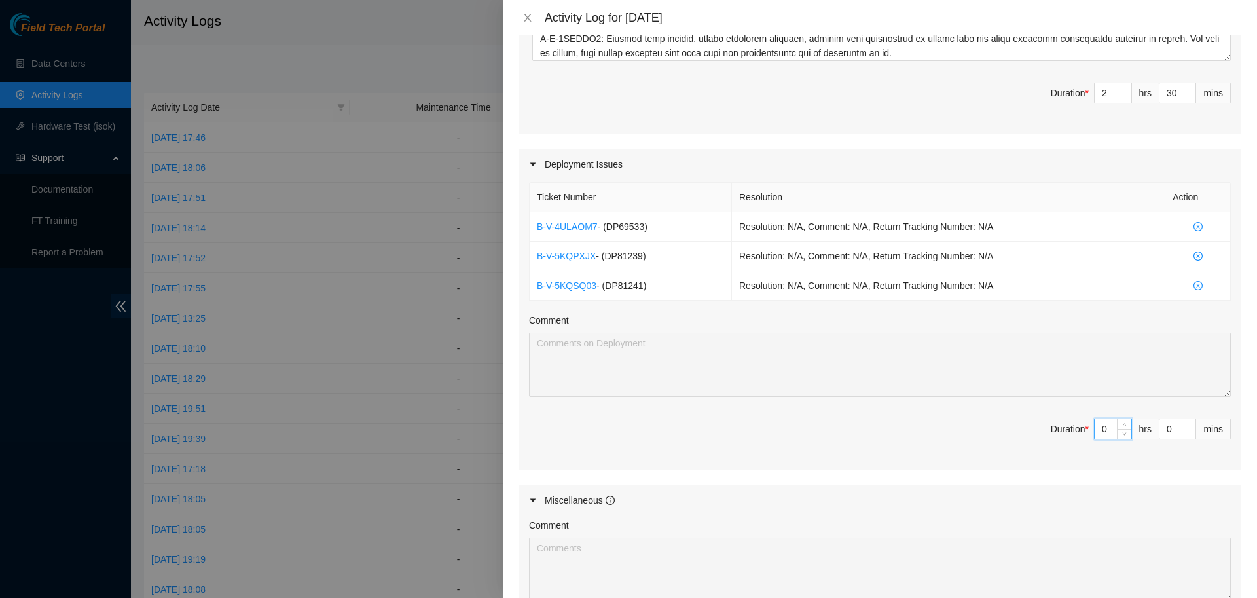
click at [1108, 433] on input "0" at bounding box center [1112, 429] width 37 height 20
type input "6"
type input "8"
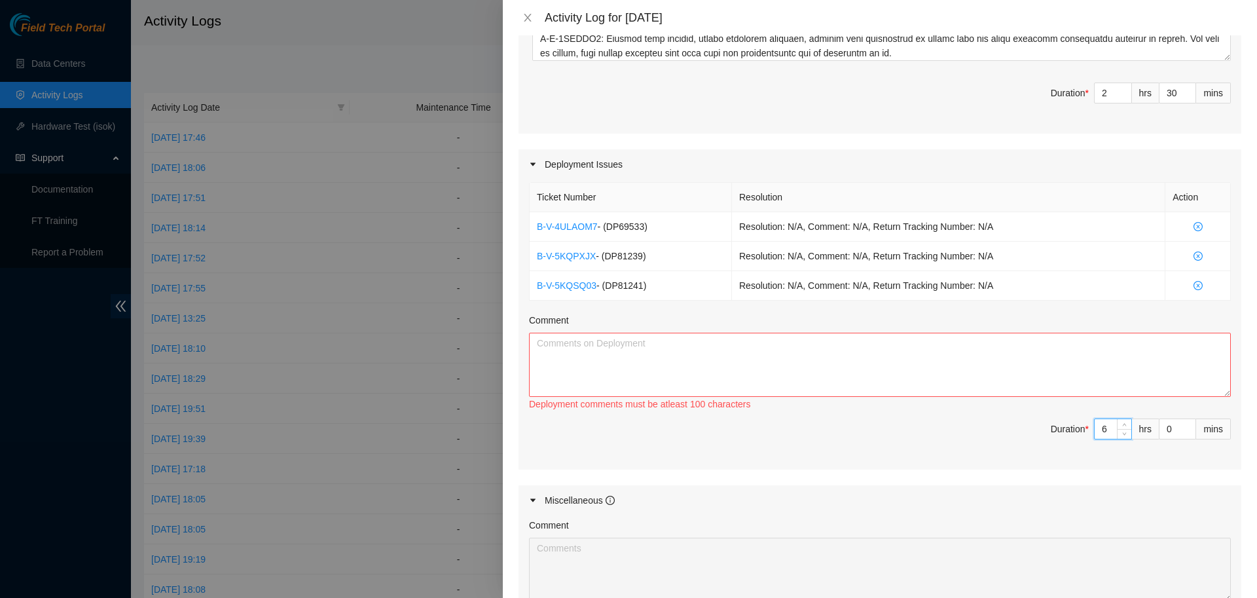
type input "6"
type input "1"
type input "31"
type input "15"
type input "45"
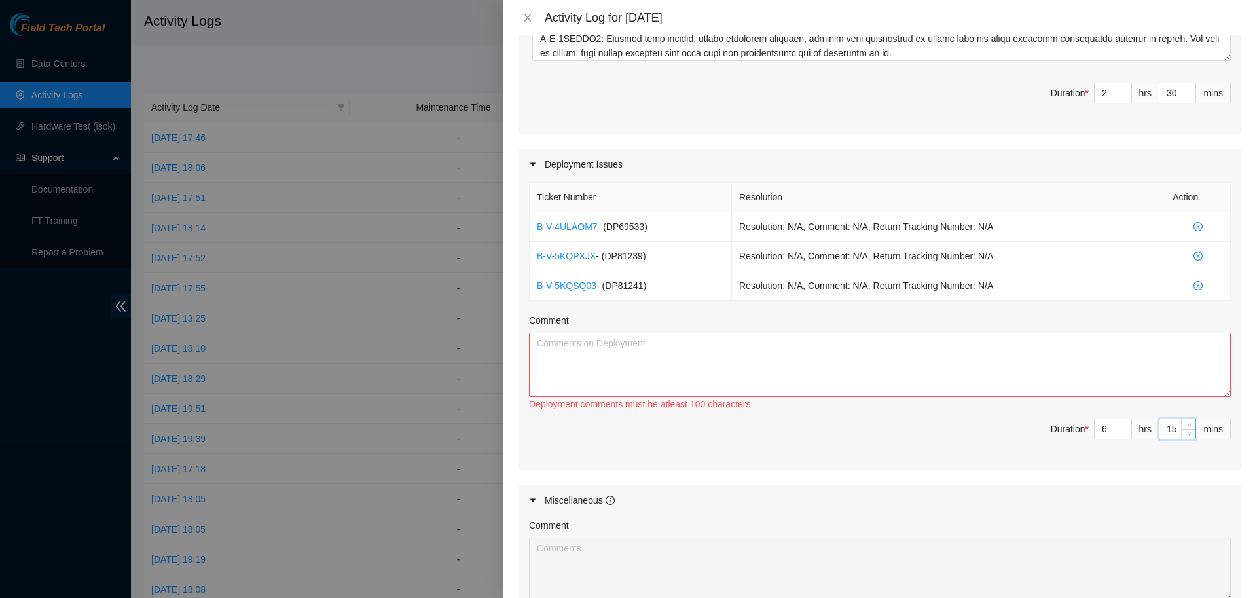
type input "15"
click at [1039, 344] on textarea "Comment" at bounding box center [880, 365] width 702 height 64
paste textarea "B-V-4ULAOM7 - (DP69533)"
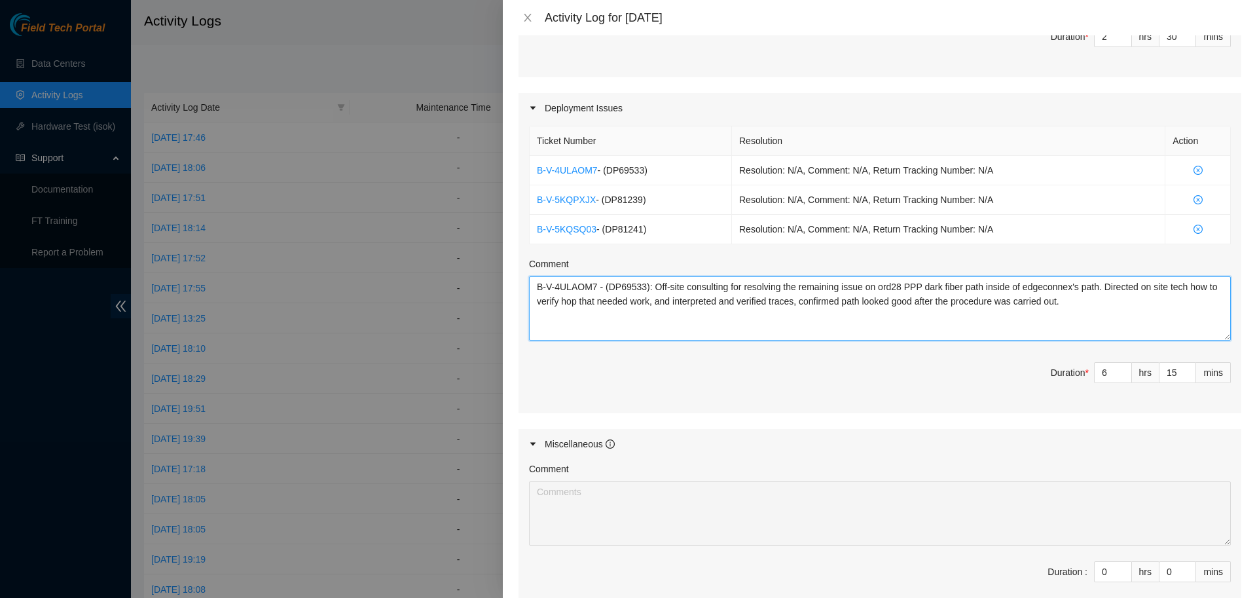
scroll to position [562, 0]
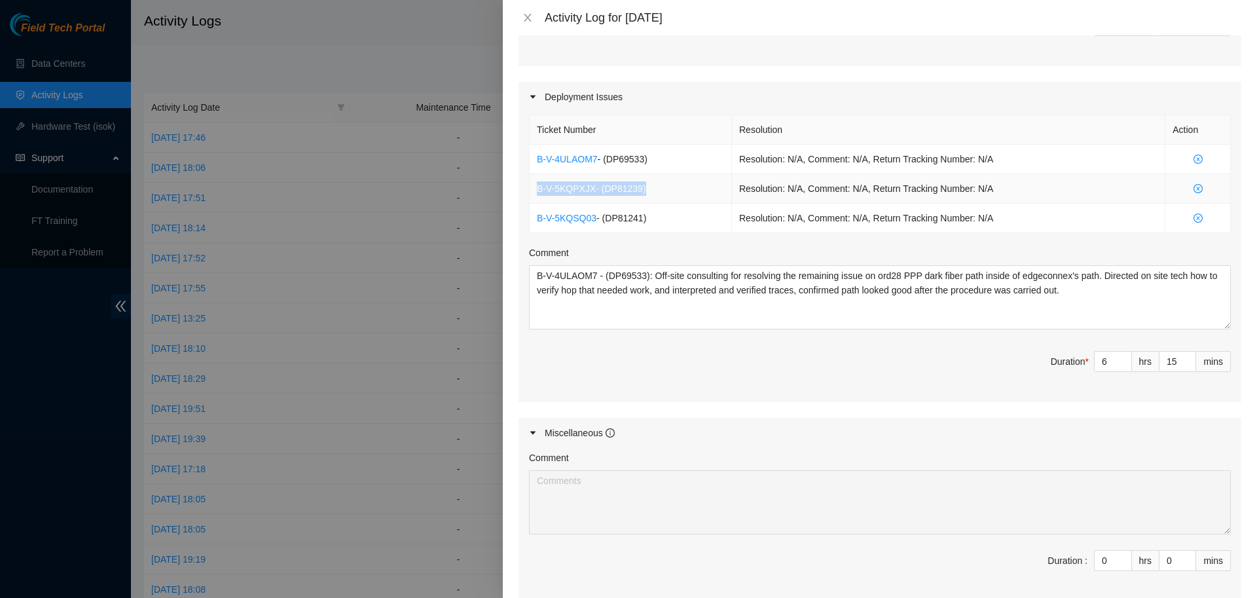
drag, startPoint x: 645, startPoint y: 189, endPoint x: 529, endPoint y: 196, distance: 116.8
click at [529, 196] on div "Ticket Number Resolution Action B-V-4ULAOM7 - ( DP69533 ) Resolution: N/A, Comm…" at bounding box center [880, 174] width 702 height 118
copy td "B-V-5KQPXJX - ( DP81239 )"
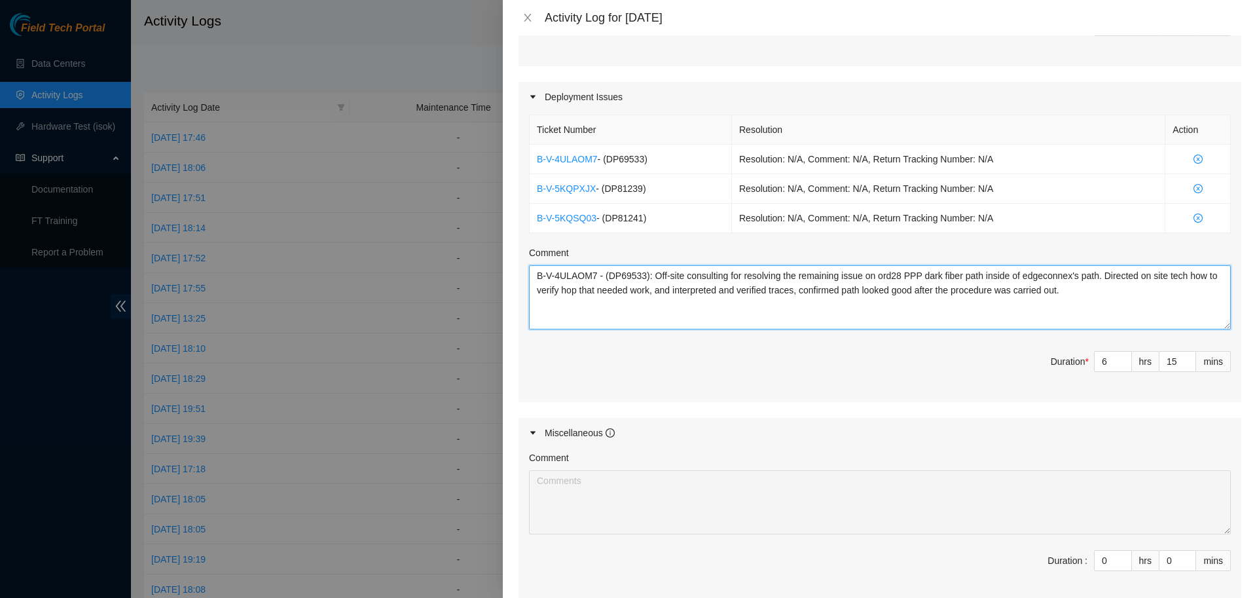
click at [575, 303] on textarea "B-V-4ULAOM7 - (DP69533): Off-site consulting for resolving the remaining issue …" at bounding box center [880, 297] width 702 height 64
paste textarea "B-V-5KQPXJX - (DP81239)"
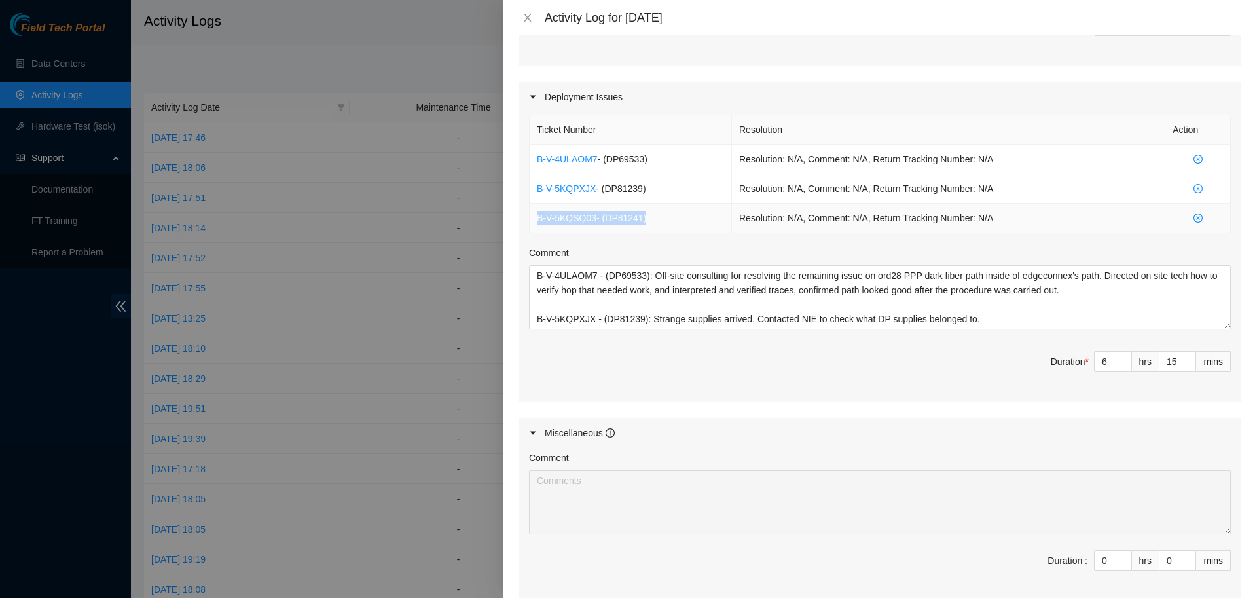
drag, startPoint x: 655, startPoint y: 218, endPoint x: 532, endPoint y: 224, distance: 122.5
click at [532, 224] on td "B-V-5KQSQ03 - ( DP81241 )" at bounding box center [631, 218] width 202 height 29
copy td "B-V-5KQSQ03 - ( DP81241 )"
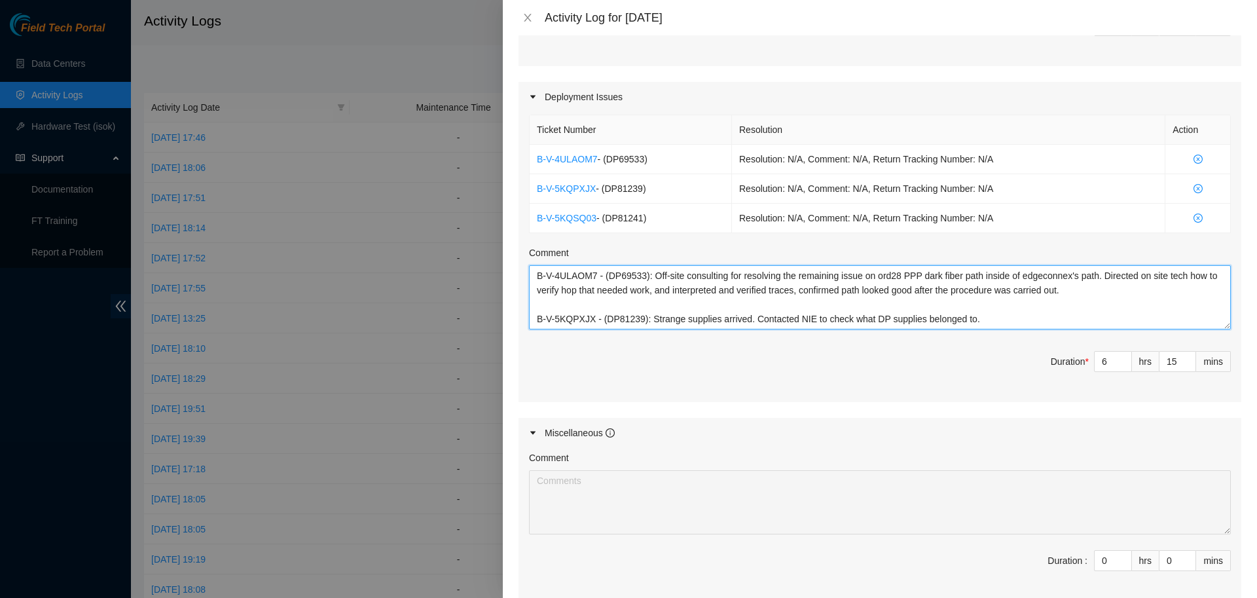
click at [606, 308] on textarea "B-V-4ULAOM7 - (DP69533): Off-site consulting for resolving the remaining issue …" at bounding box center [880, 297] width 702 height 64
paste textarea "B-V-5KQSQ03 - (DP81241)"
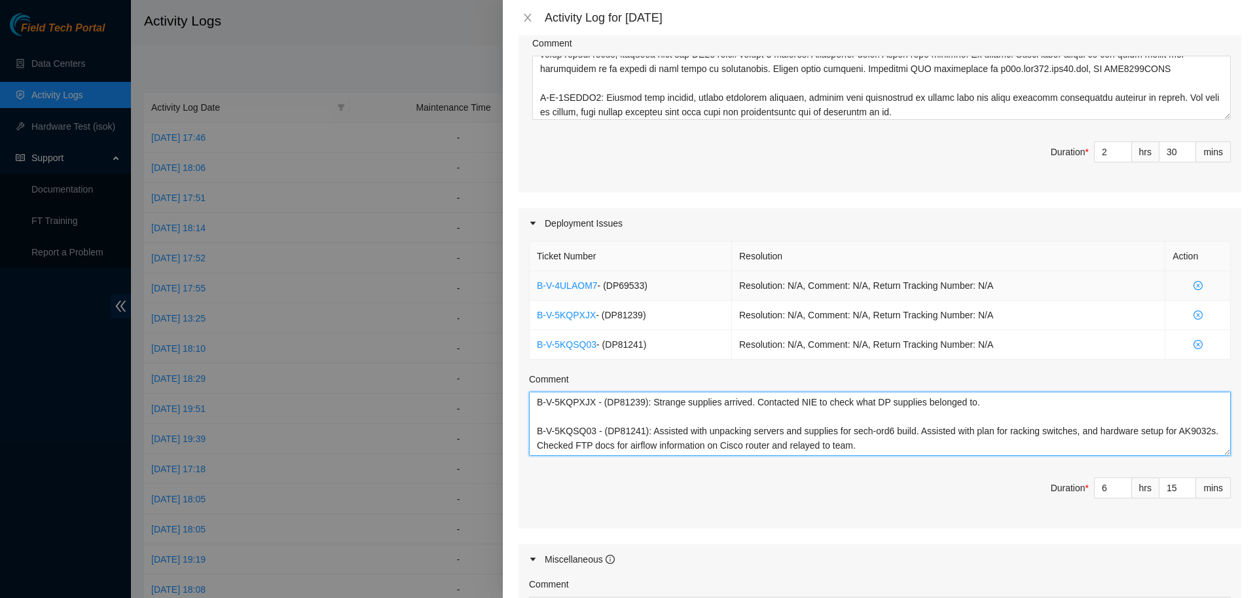
scroll to position [435, 0]
type textarea "B-V-4ULAOM7 - (DP69533): Off-site consulting for resolving the remaining issue …"
click at [1110, 484] on input "6" at bounding box center [1112, 488] width 37 height 20
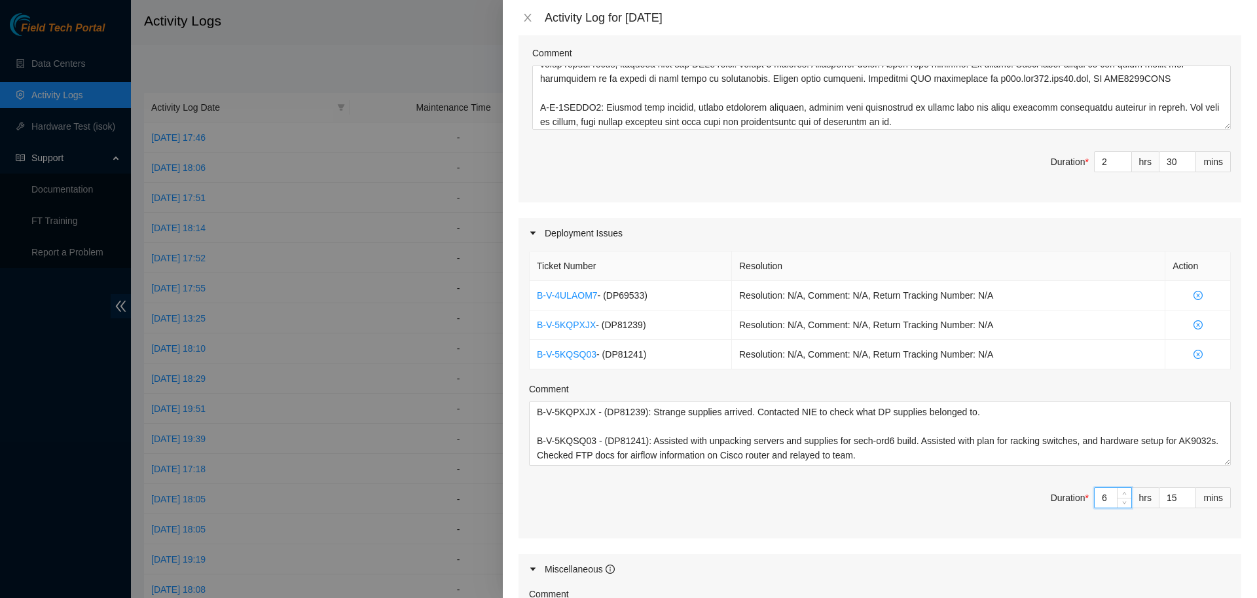
scroll to position [425, 0]
type input "2"
type input "5"
type input "7"
type input "5"
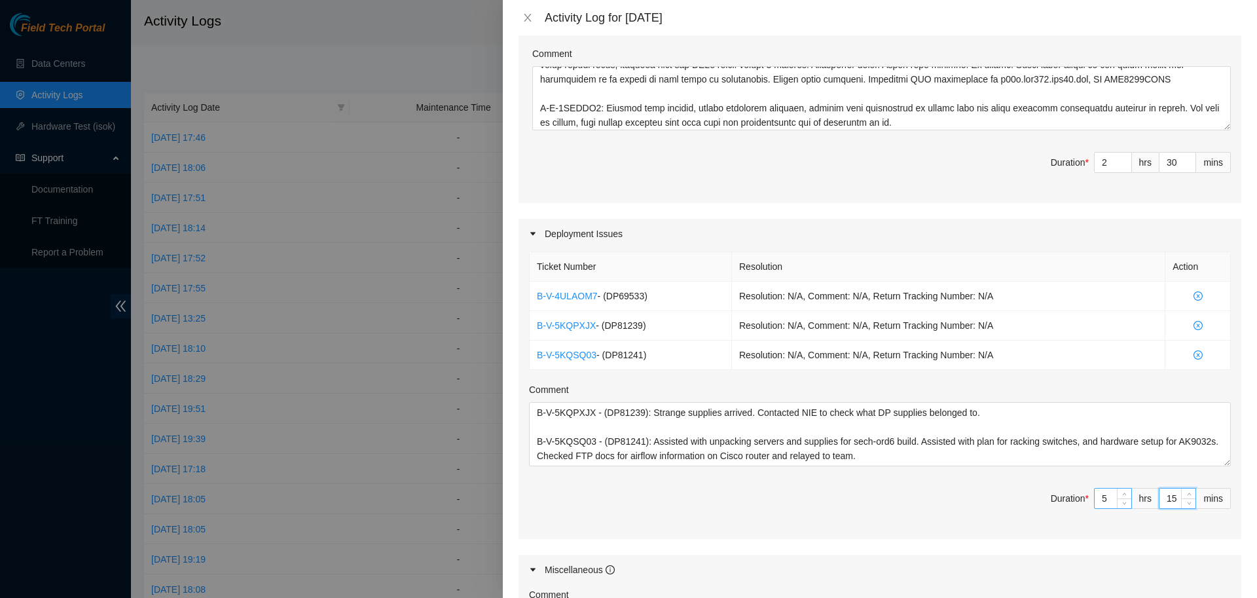
type input "4"
type input "34"
type input "45"
type input "8"
type input "15"
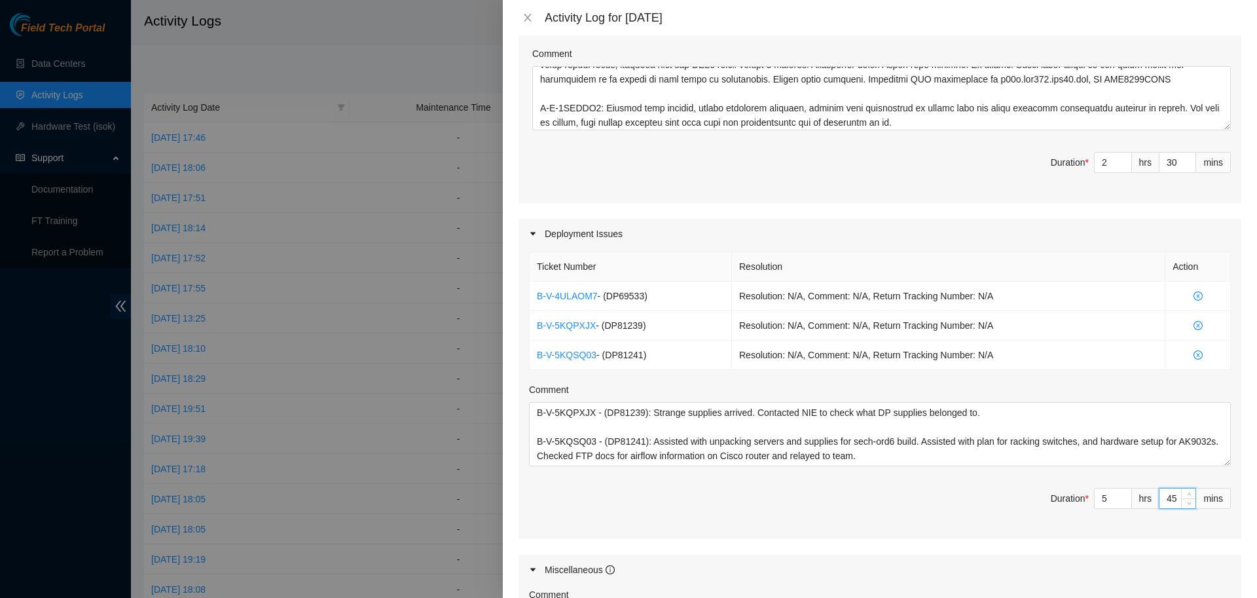
type input "45"
click at [998, 516] on span "Duration * 5 hrs 45 mins" at bounding box center [880, 506] width 702 height 37
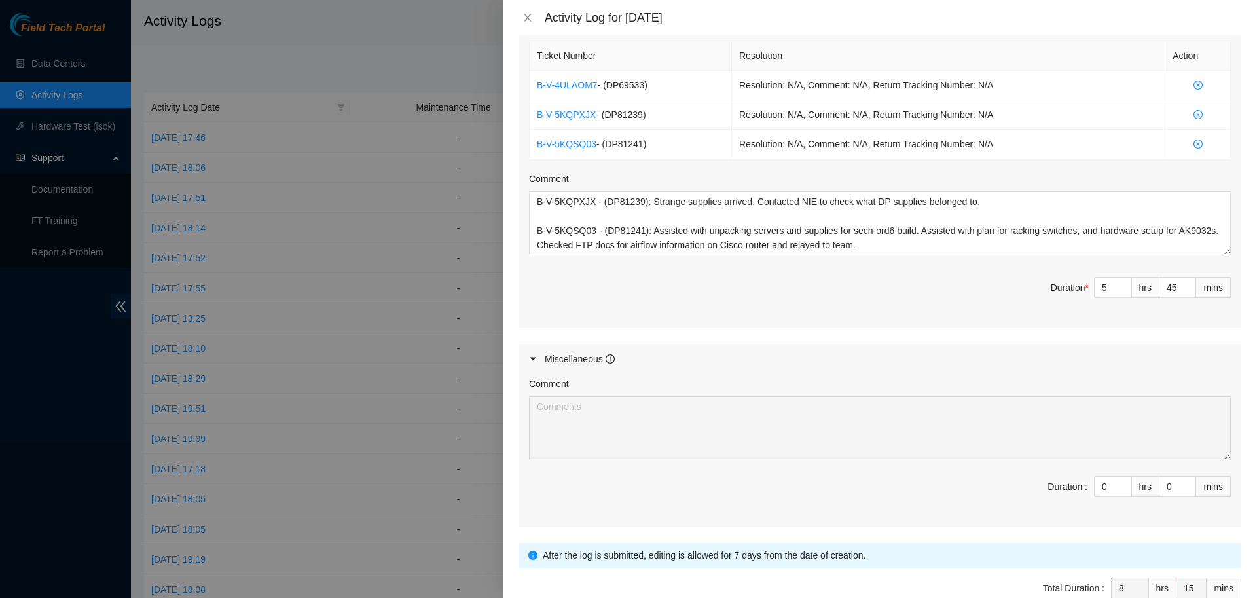
scroll to position [707, 0]
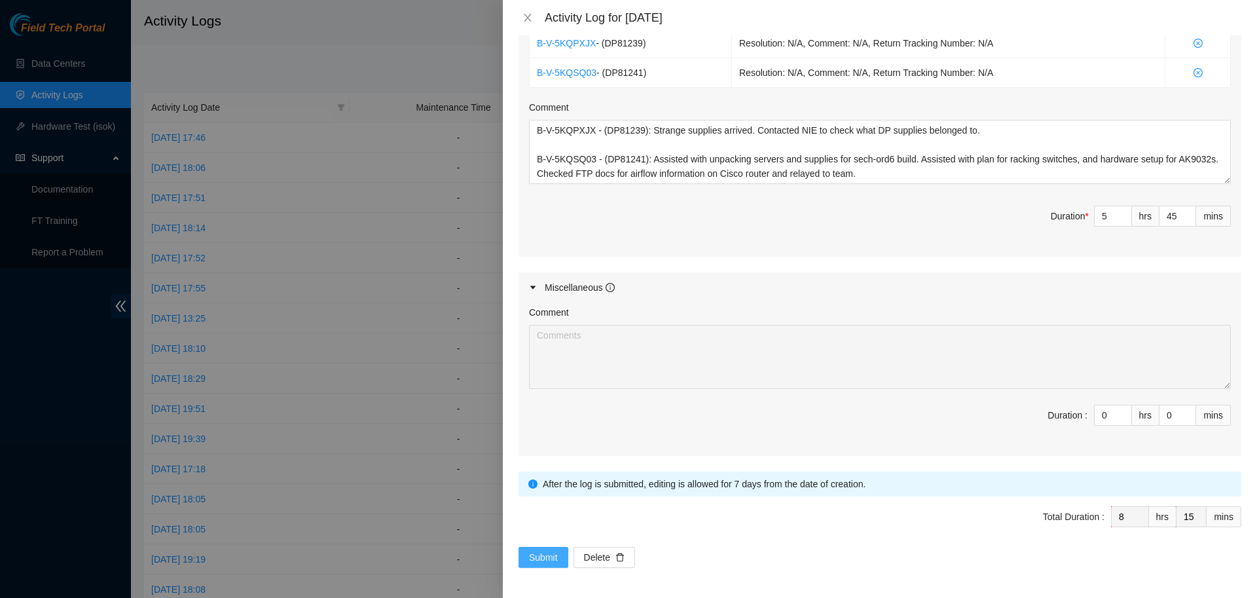
click at [552, 550] on span "Submit" at bounding box center [543, 557] width 29 height 14
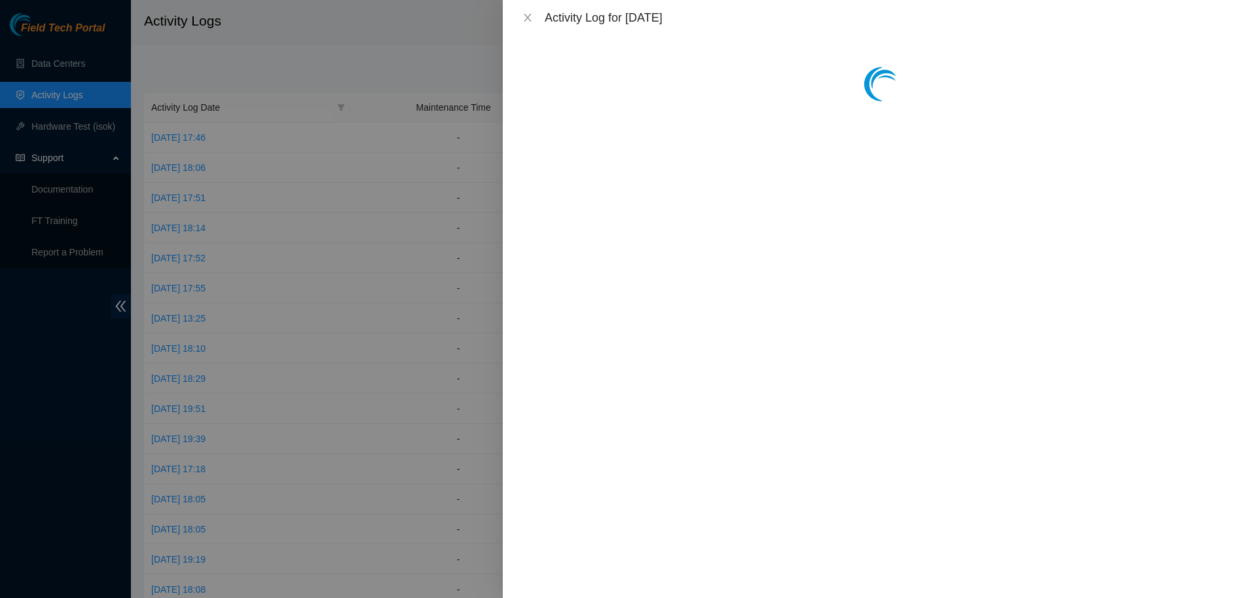
scroll to position [0, 0]
